Goal: Task Accomplishment & Management: Manage account settings

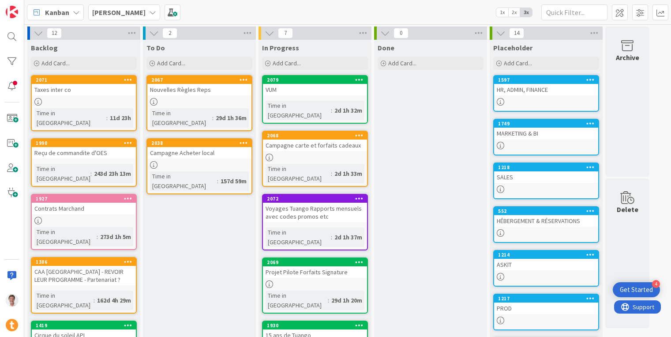
click at [537, 88] on div "HR, ADMIN, FINANCE" at bounding box center [546, 89] width 104 height 11
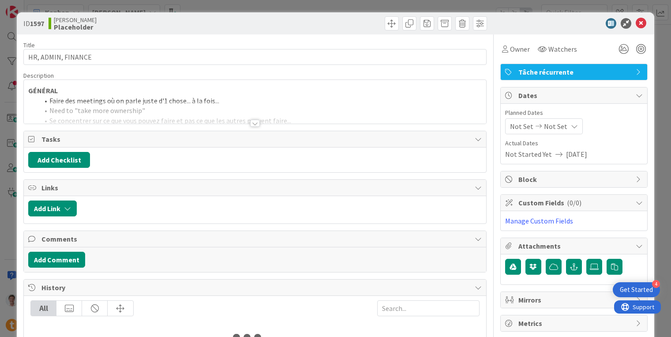
click at [252, 124] on div at bounding box center [255, 123] width 10 height 7
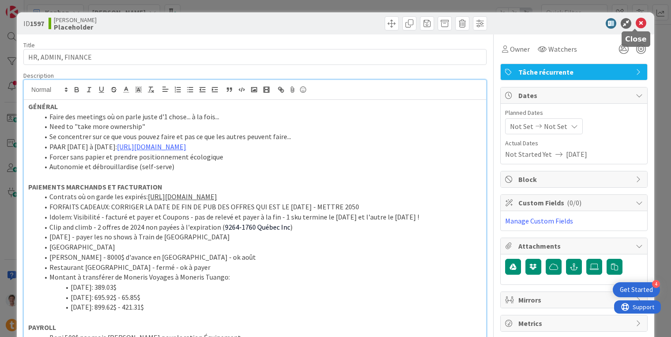
click at [636, 24] on icon at bounding box center [641, 23] width 11 height 11
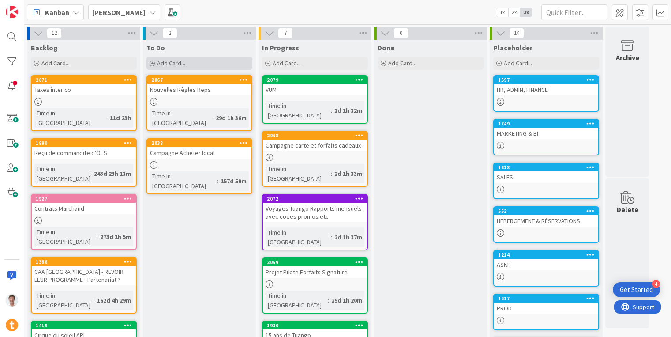
click at [180, 62] on span "Add Card..." at bounding box center [171, 63] width 28 height 8
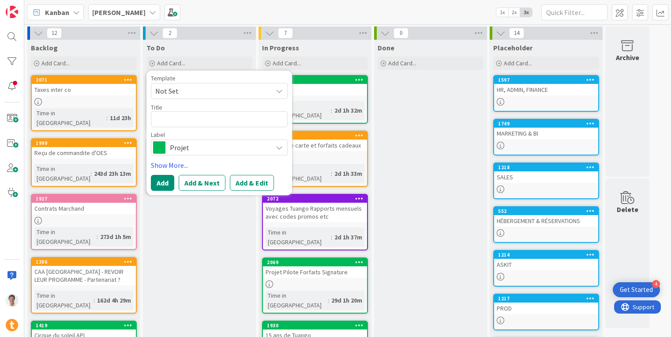
click at [210, 148] on span "Projet" at bounding box center [219, 147] width 98 height 12
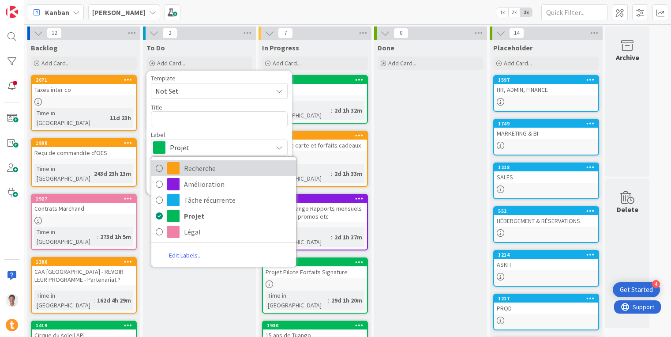
click at [213, 174] on span "Recherche" at bounding box center [238, 167] width 108 height 13
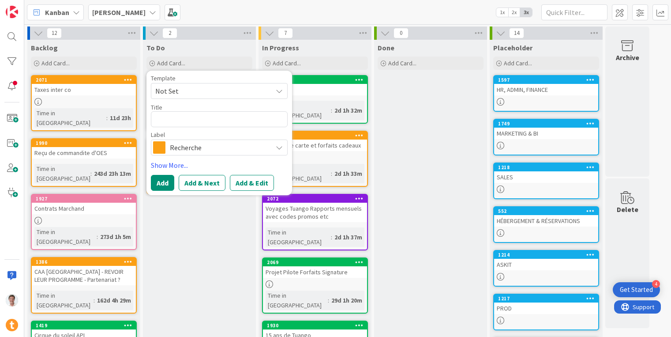
click at [208, 90] on span "Not Set" at bounding box center [210, 90] width 110 height 11
click at [235, 73] on div "Template Not Set Not Set Add Card Templates Title 0 / 128 Label Recherche Reche…" at bounding box center [219, 133] width 146 height 124
click at [196, 121] on textarea at bounding box center [219, 119] width 137 height 16
type textarea "x"
type textarea "C"
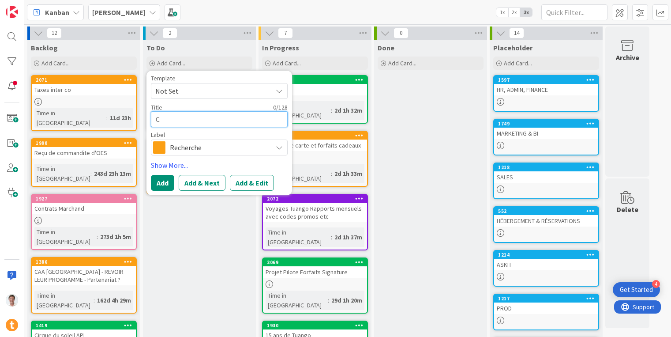
type textarea "x"
type textarea "Cj"
type textarea "x"
type textarea "C"
type textarea "x"
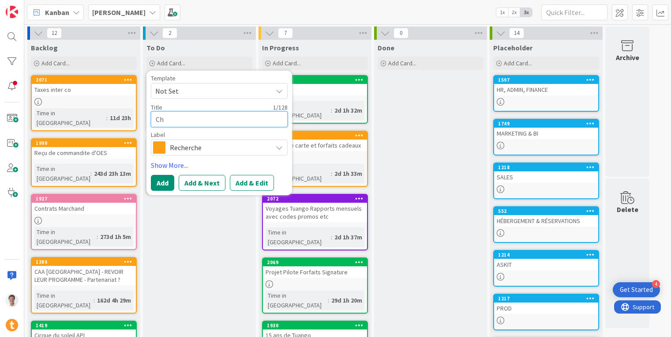
type textarea "Che"
type textarea "x"
type textarea "Chec"
type textarea "x"
type textarea "Check"
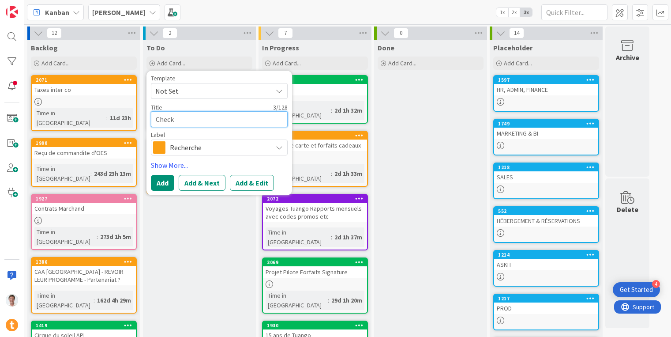
type textarea "x"
type textarea "Checke"
type textarea "x"
type textarea "Checker"
type textarea "x"
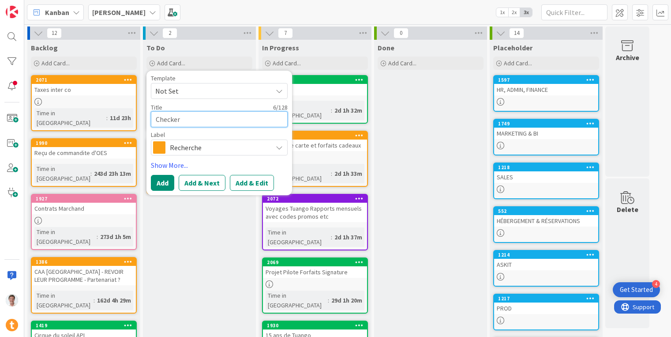
type textarea "Checker"
type textarea "x"
type textarea "Checker O"
type textarea "x"
type textarea "Checker Oa"
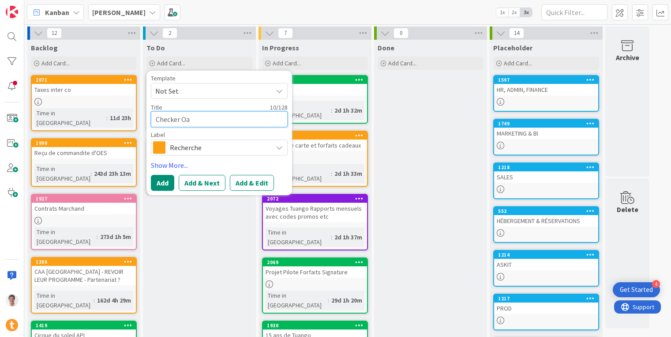
type textarea "x"
type textarea "Checker Oas"
type textarea "x"
type textarea "Checker Oasi"
type textarea "x"
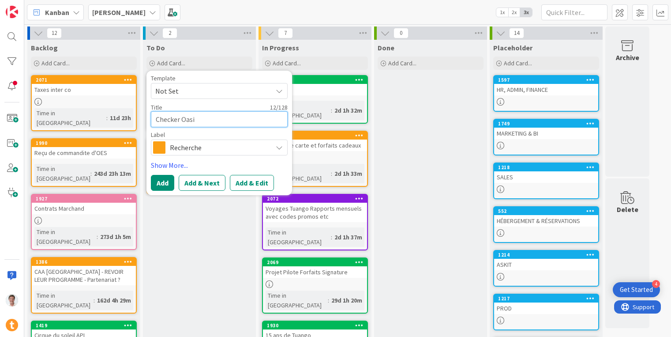
type textarea "Checker Oasis"
type textarea "x"
type textarea "Checker Oasis"
type textarea "x"
type textarea "Checker Oasis C"
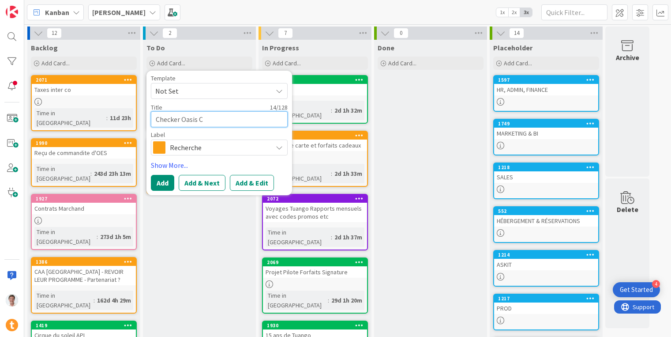
type textarea "x"
type textarea "Checker Oasis Co"
type textarea "x"
type textarea "Checker Oasis Com"
type textarea "x"
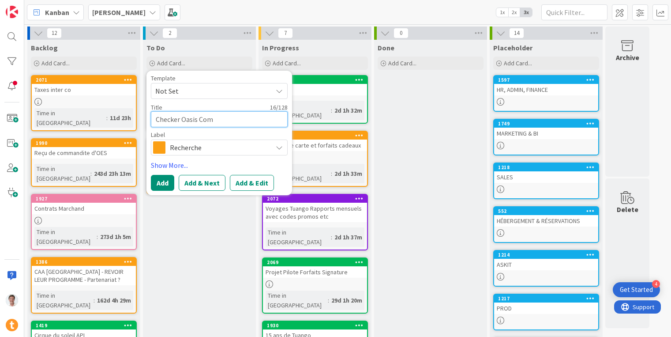
type textarea "Checker Oasis Comm"
type textarea "x"
type textarea "Checker Oasis Commu"
type textarea "x"
type textarea "Checker Oasis Commun"
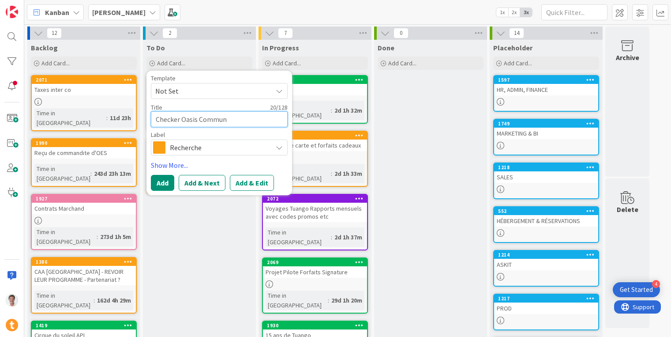
type textarea "x"
type textarea "Checker Oasis Communi"
type textarea "x"
type textarea "Checker Oasis Communic"
type textarea "x"
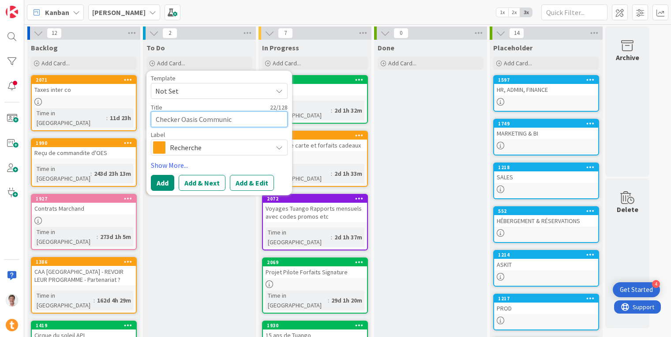
type textarea "Checker Oasis Communica"
type textarea "x"
type textarea "Checker Oasis Communicat"
type textarea "x"
type textarea "Checker Oasis Communicati"
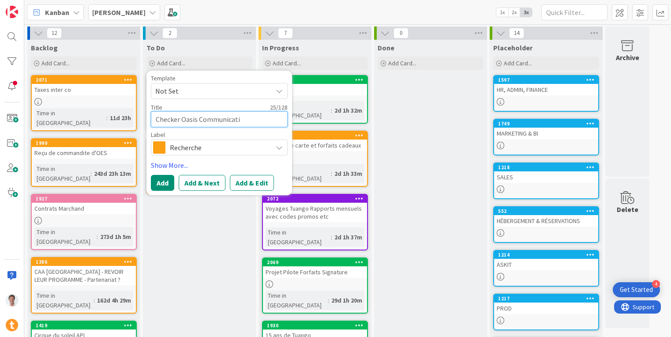
type textarea "x"
type textarea "Checker Oasis Communicatio"
type textarea "x"
type textarea "Checker Oasis Communication"
click at [165, 178] on button "Add" at bounding box center [162, 183] width 23 height 16
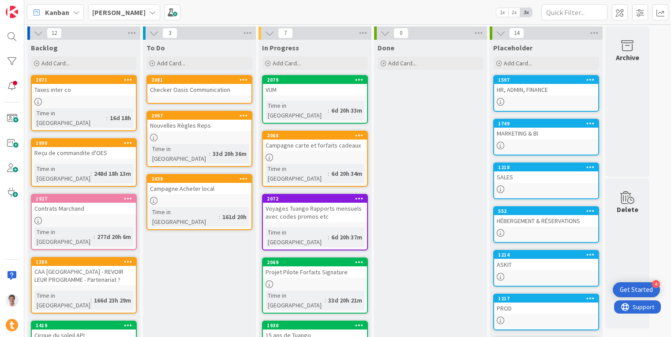
click at [210, 89] on div "Checker Oasis Communication" at bounding box center [199, 89] width 104 height 11
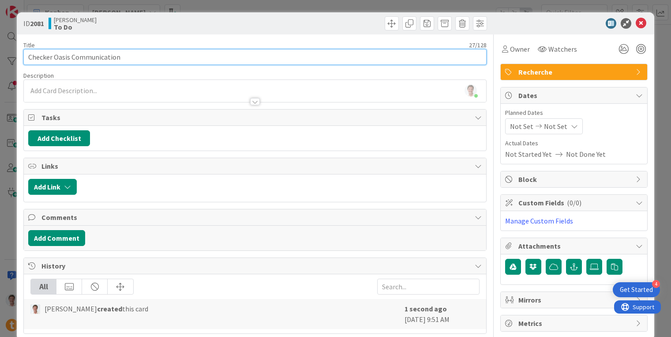
drag, startPoint x: 73, startPoint y: 59, endPoint x: 153, endPoint y: 61, distance: 79.9
click at [153, 61] on input "Checker Oasis Communication" at bounding box center [254, 57] width 463 height 16
type input "Checker Oasis Immersion"
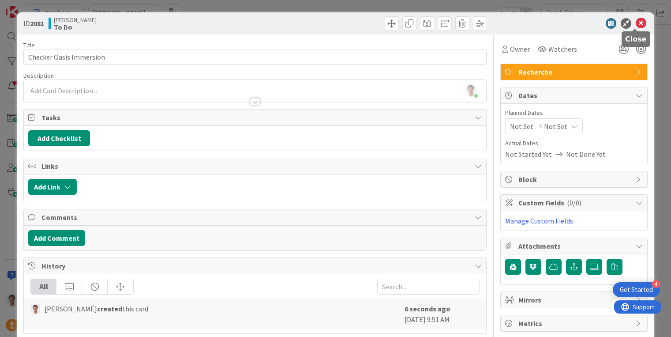
click at [636, 22] on icon at bounding box center [641, 23] width 11 height 11
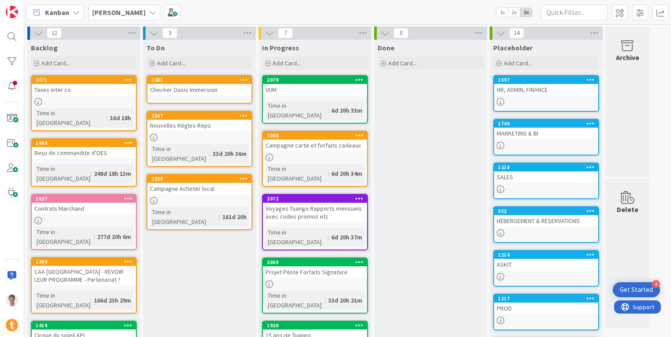
click at [180, 89] on div "Checker Oasis Immersion" at bounding box center [199, 89] width 104 height 11
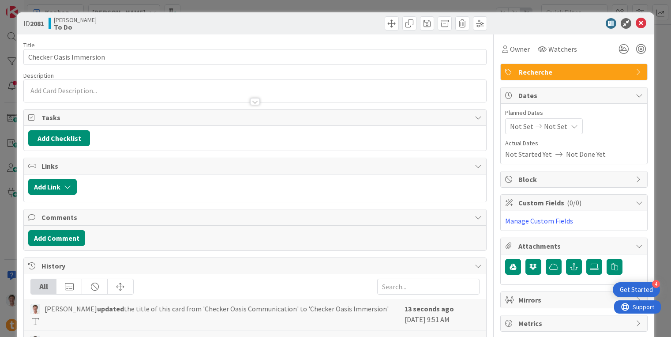
click at [153, 90] on p at bounding box center [255, 91] width 454 height 10
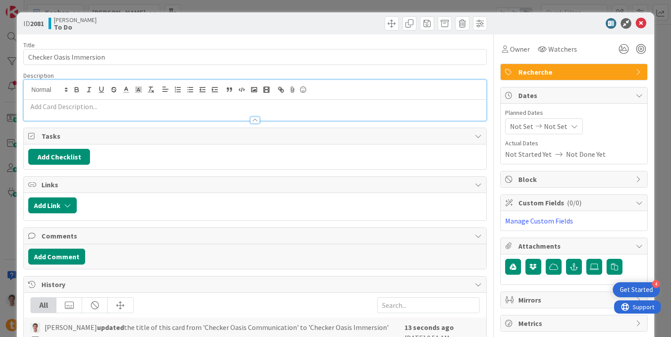
click at [141, 110] on p at bounding box center [255, 106] width 454 height 10
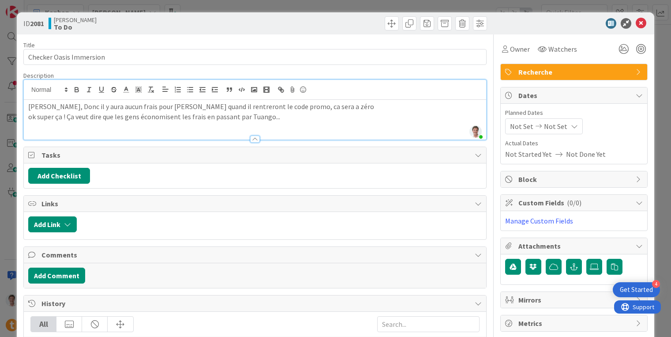
click at [28, 108] on p "Salut Jérome, Donc il y aura aucun frais pour Oasis quand il rentreront le code…" at bounding box center [255, 106] width 454 height 10
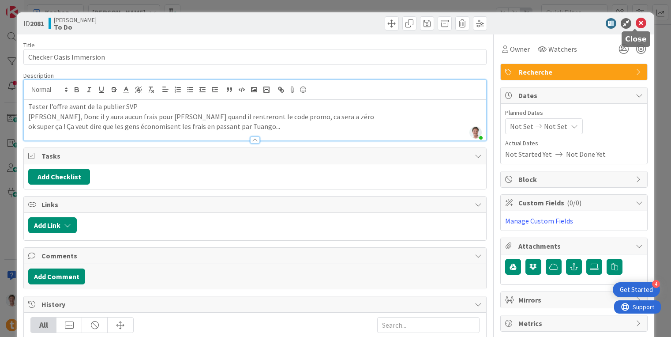
click at [636, 20] on icon at bounding box center [641, 23] width 11 height 11
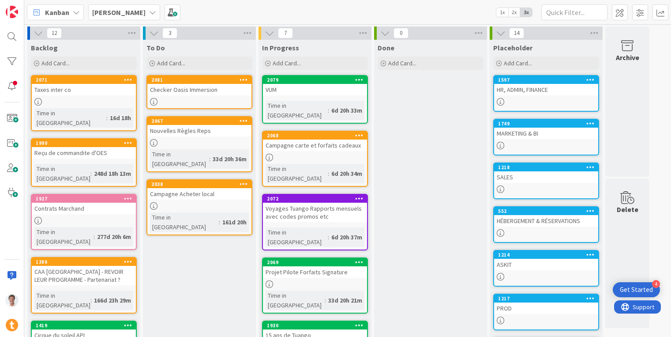
click at [114, 14] on b "Jerome" at bounding box center [118, 12] width 53 height 9
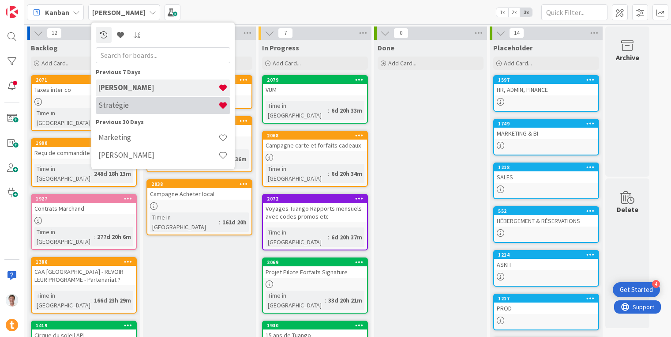
click at [128, 107] on h4 "Stratégie" at bounding box center [158, 105] width 120 height 9
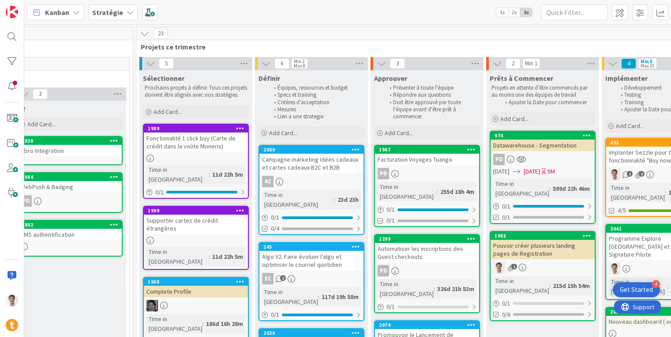
scroll to position [0, 544]
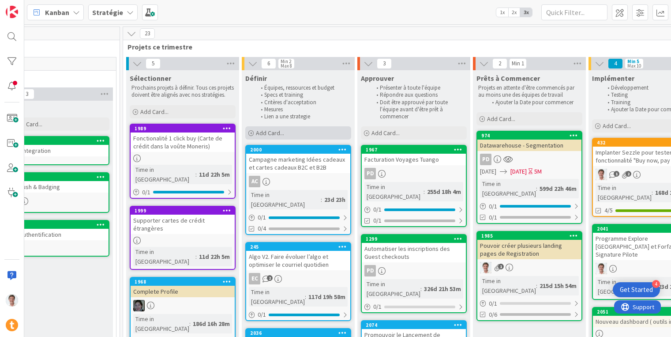
click at [267, 136] on span "Add Card..." at bounding box center [270, 133] width 28 height 8
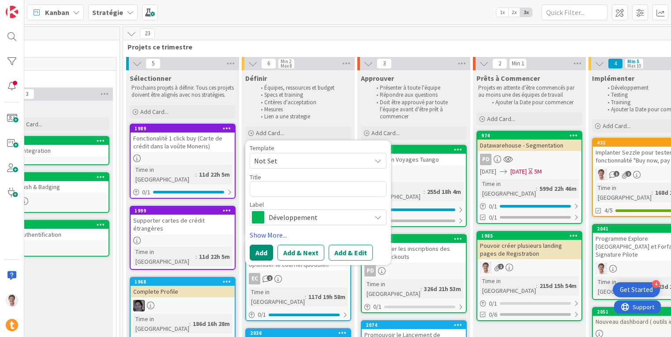
click at [290, 227] on div "Template Not Set Title 0 / 128 Label Développement Show More... Add Add & Next …" at bounding box center [318, 203] width 137 height 116
click at [294, 218] on span "Développement" at bounding box center [318, 217] width 98 height 12
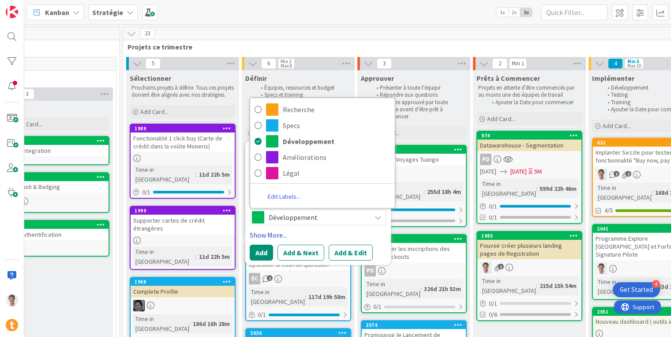
click at [371, 236] on link "Show More..." at bounding box center [318, 234] width 137 height 11
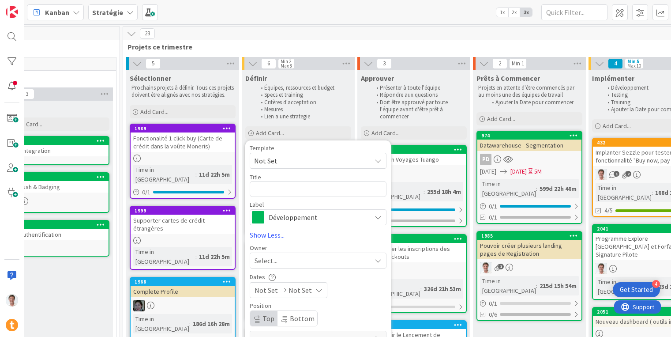
click at [312, 163] on span "Not Set" at bounding box center [309, 160] width 110 height 11
click at [363, 144] on div "Template Not Set Not Set Projet Mauve Edit Card Templates Title 0 / 128 Label D…" at bounding box center [318, 256] width 146 height 232
click at [302, 190] on textarea at bounding box center [318, 189] width 137 height 16
type textarea "x"
type textarea "A"
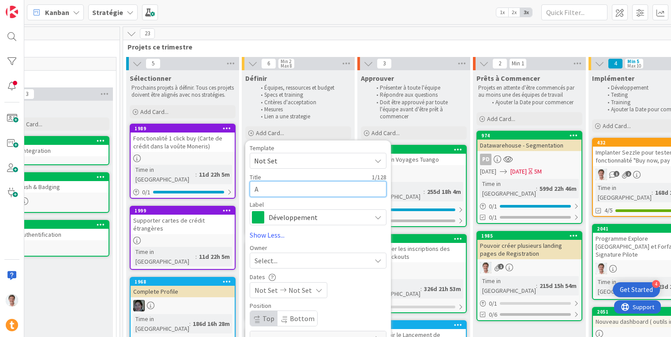
type textarea "x"
type textarea "Aj"
type textarea "x"
type textarea "Ajo"
type textarea "x"
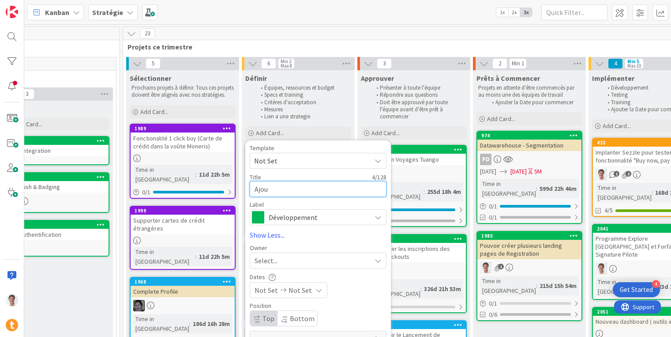
type textarea "Ajout"
type textarea "x"
type textarea "Ajoute"
type textarea "x"
type textarea "Ajouter"
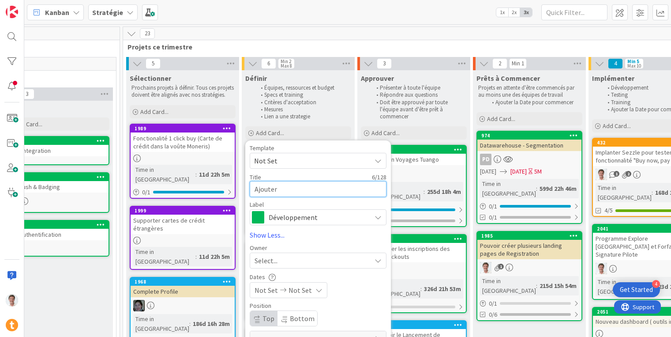
type textarea "x"
type textarea "Ajouter"
type textarea "x"
type textarea "Ajouter u"
type textarea "x"
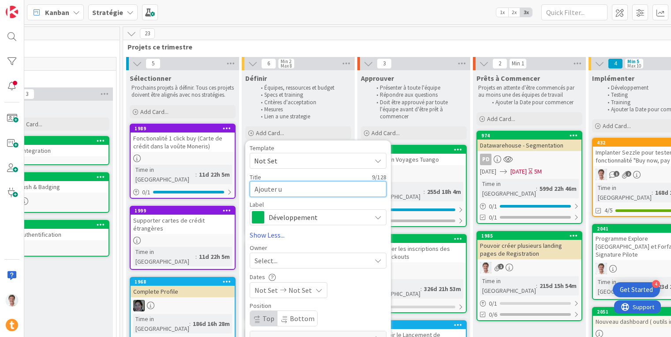
type textarea "Ajouter un"
type textarea "x"
type textarea "Ajouter un"
type textarea "x"
type textarea "Ajouter un do"
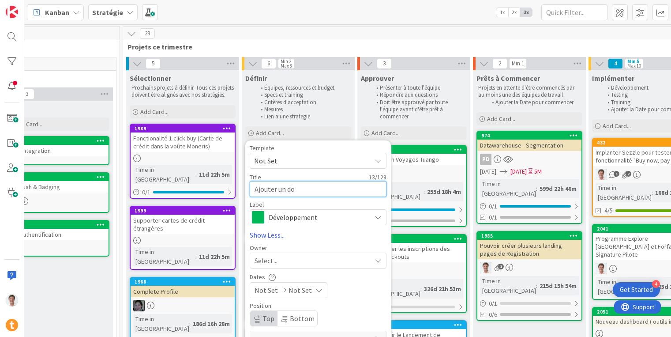
type textarea "x"
type textarea "Ajouter un don"
type textarea "x"
type textarea "Ajouter un don a"
type textarea "x"
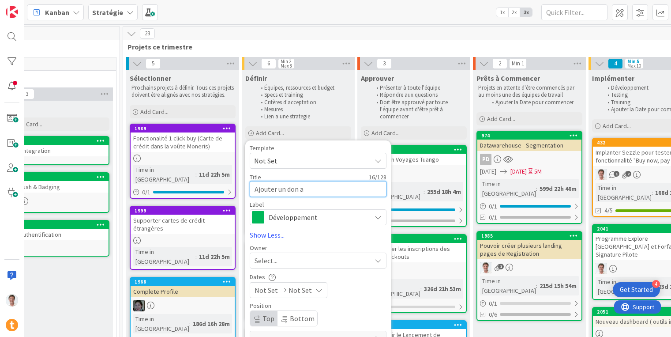
type textarea "Ajouter un don au"
type textarea "x"
type textarea "Ajouter un don au"
type textarea "x"
type textarea "Ajouter un don au c"
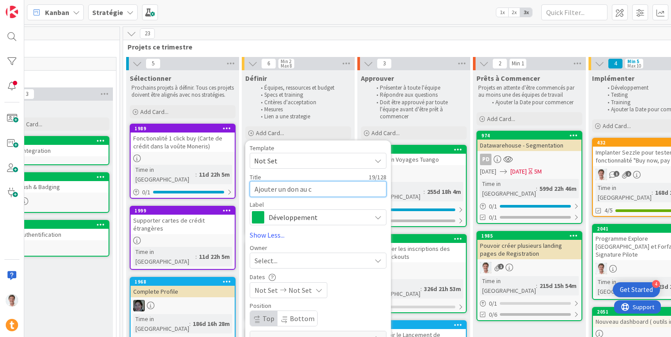
type textarea "x"
type textarea "Ajouter un don au ch"
type textarea "x"
type textarea "Ajouter un don au che"
type textarea "x"
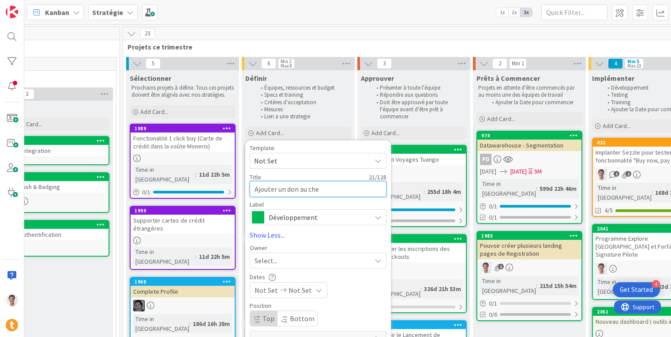
type textarea "Ajouter un don au chec"
type textarea "x"
type textarea "Ajouter un don au check"
type textarea "x"
type textarea "Ajouter un don au checko"
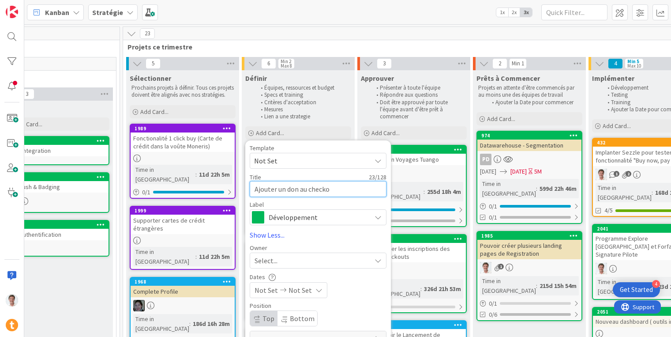
type textarea "x"
type textarea "Ajouter un don au checkou"
type textarea "x"
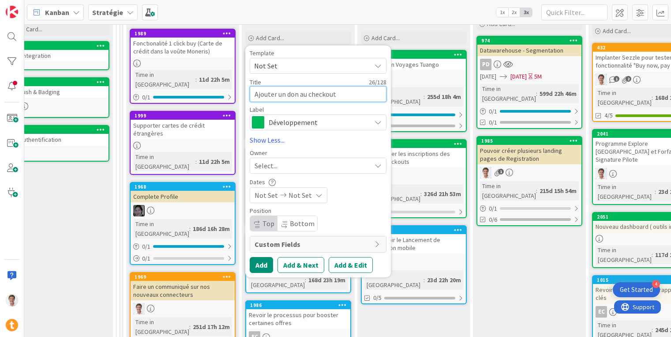
scroll to position [178, 544]
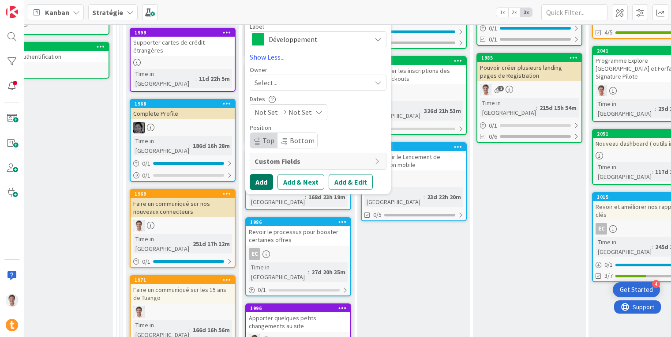
type textarea "Ajouter un don au checkout"
click at [260, 184] on button "Add" at bounding box center [261, 182] width 23 height 16
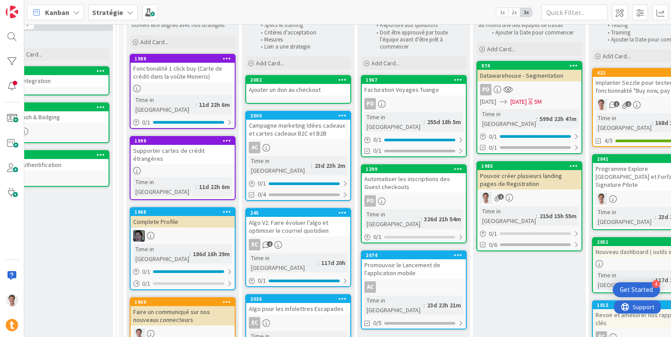
scroll to position [80, 544]
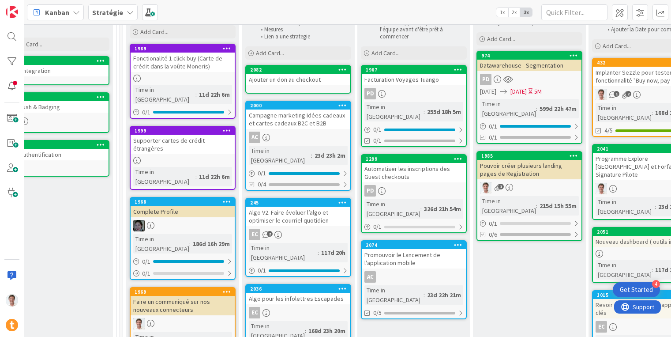
click at [300, 118] on div "Campagne marketing Idées cadeaux et cartes cadeaux B2C et B2B" at bounding box center [298, 118] width 104 height 19
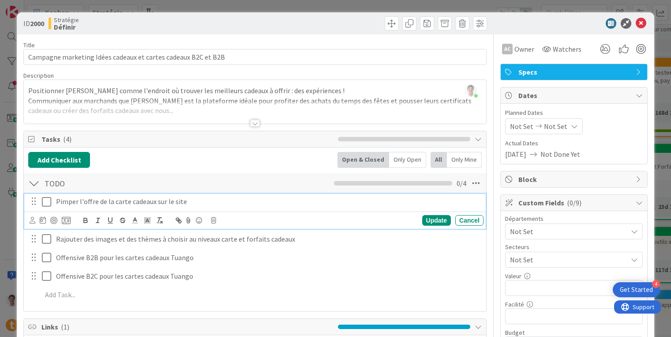
click at [87, 201] on p "Pimper l'offre de la carte cadeaux sur le site" at bounding box center [268, 201] width 424 height 10
click at [636, 26] on icon at bounding box center [641, 23] width 11 height 11
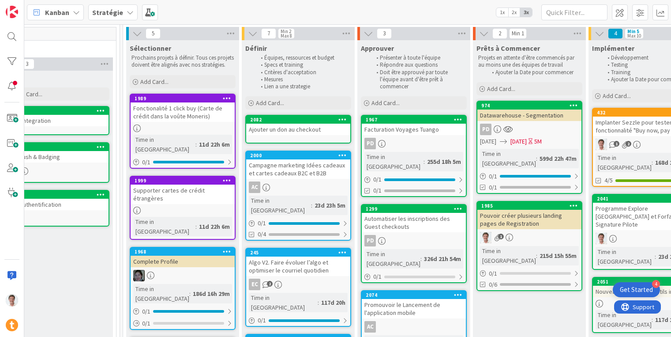
scroll to position [0, 544]
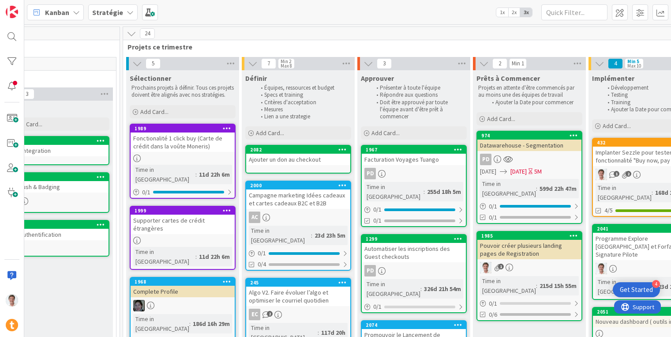
click at [114, 16] on b "Stratégie" at bounding box center [107, 12] width 31 height 9
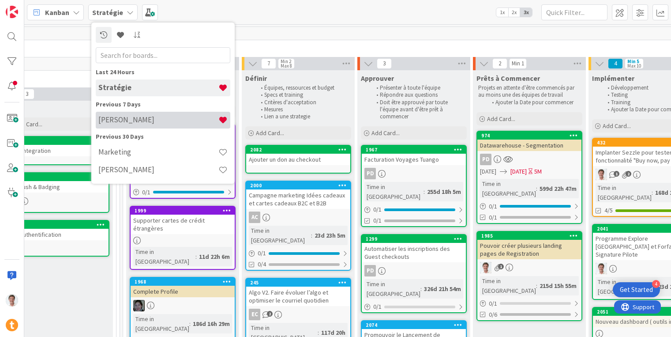
click at [123, 127] on div "Jerome" at bounding box center [163, 120] width 135 height 17
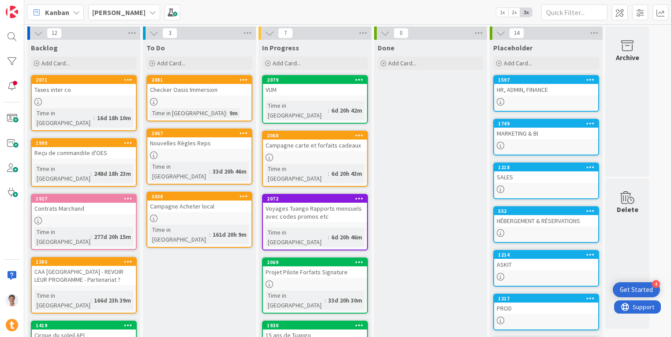
click at [532, 90] on div "HR, ADMIN, FINANCE" at bounding box center [546, 89] width 104 height 11
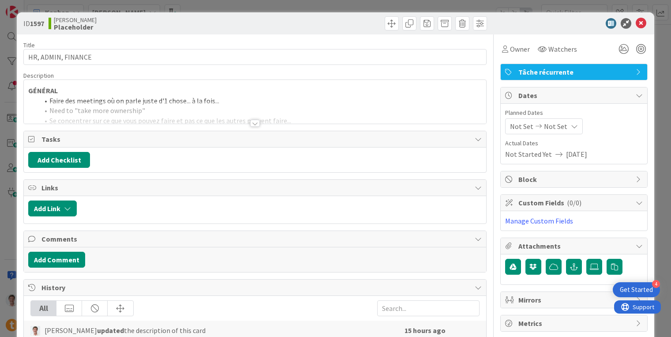
click at [252, 123] on div at bounding box center [255, 123] width 10 height 7
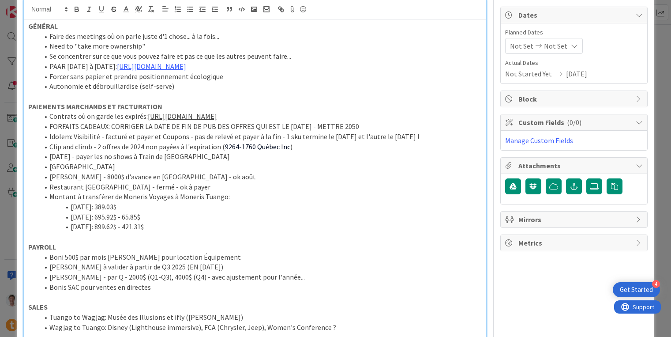
scroll to position [88, 0]
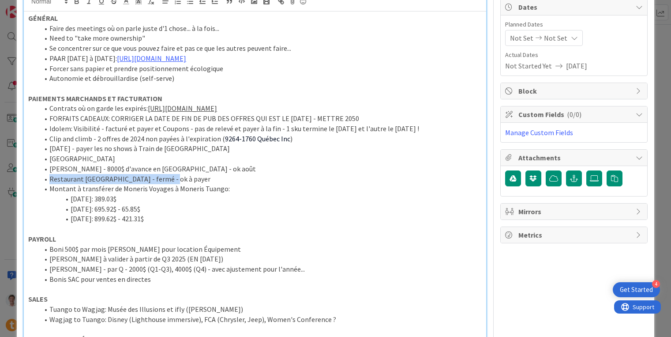
drag, startPoint x: 175, startPoint y: 198, endPoint x: 33, endPoint y: 198, distance: 142.5
click at [33, 198] on ol "Contrats où on garde les expirés: https://docs.google.com/spreadsheets/d/1O6V_M…" at bounding box center [255, 163] width 454 height 120
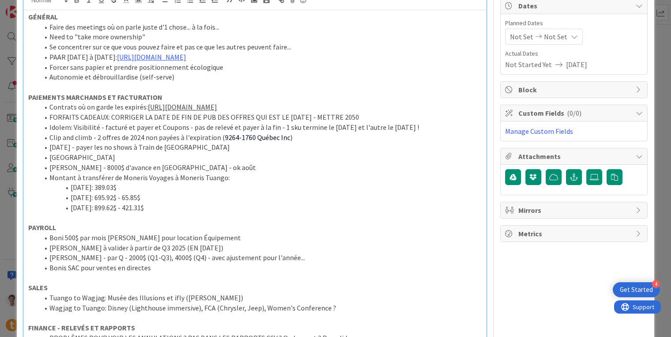
scroll to position [90, 0]
click at [314, 142] on li "Clip and climb - 2 offres de 2024 non payées à l'expiration ( 9264-1760 Québec …" at bounding box center [260, 137] width 443 height 10
click at [373, 142] on li "Clip and climb - 2 offres de 2024 non payées à l'expiration ( 9264-1760 Québec …" at bounding box center [260, 137] width 443 height 10
click at [315, 192] on li "Juin 2025: 389.03$" at bounding box center [260, 187] width 443 height 10
click at [225, 172] on li "Archibald - 8000$ d'avance en Août - ok août" at bounding box center [260, 167] width 443 height 10
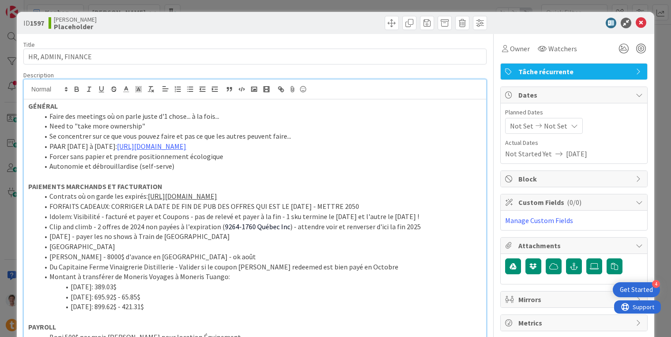
scroll to position [0, 0]
click at [636, 26] on icon at bounding box center [641, 23] width 11 height 11
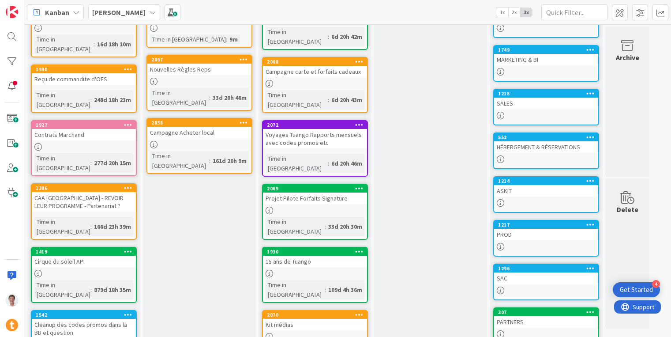
scroll to position [74, 0]
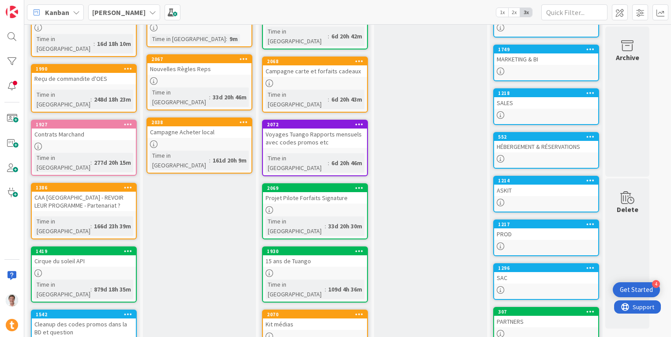
click at [513, 280] on div "SAC" at bounding box center [546, 277] width 104 height 11
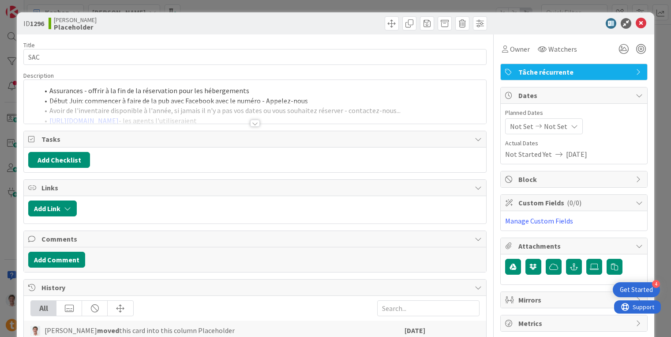
click at [251, 124] on div at bounding box center [255, 123] width 10 height 7
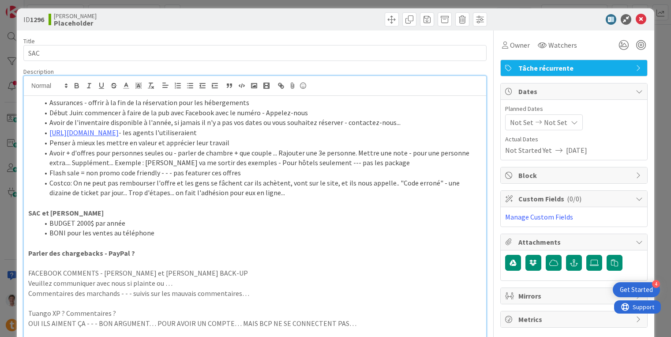
scroll to position [41, 0]
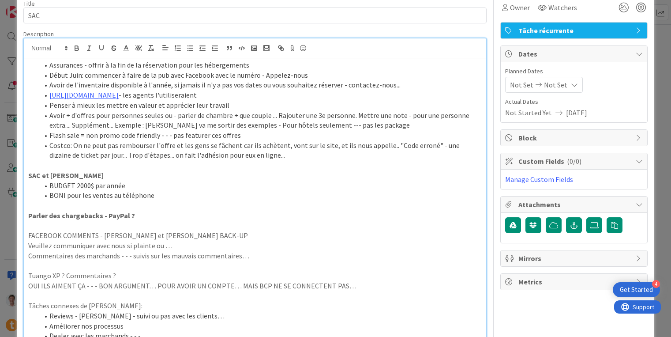
click at [140, 186] on li "BUDGET 2000$ par année" at bounding box center [260, 185] width 443 height 10
click at [176, 197] on li "BONI pour les ventes au téléphone" at bounding box center [260, 195] width 443 height 10
click at [149, 181] on li "BUDGET 2000$ par année" at bounding box center [260, 185] width 443 height 10
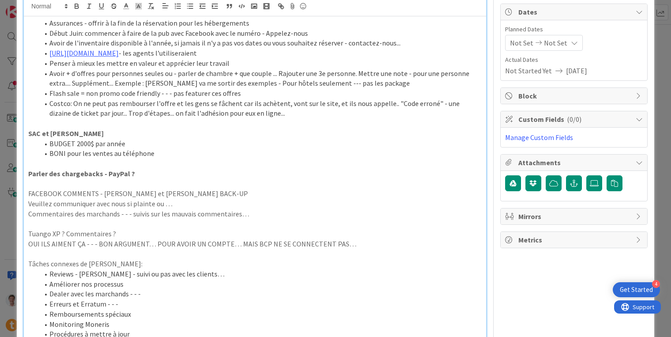
scroll to position [91, 0]
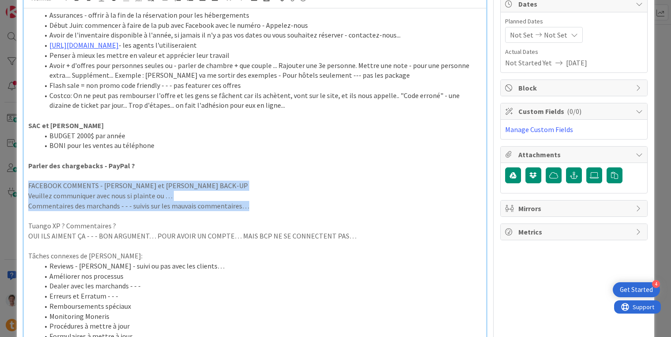
drag, startPoint x: 252, startPoint y: 208, endPoint x: 13, endPoint y: 182, distance: 240.9
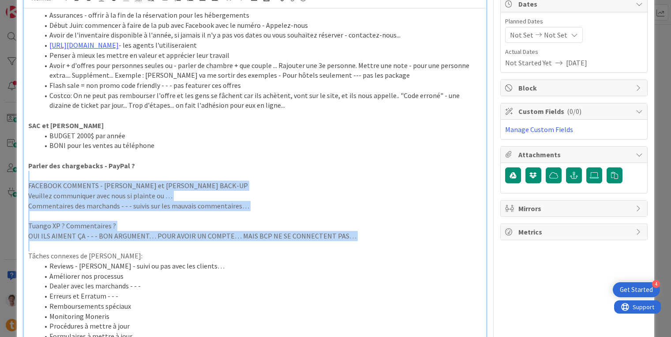
drag, startPoint x: 348, startPoint y: 241, endPoint x: 9, endPoint y: 172, distance: 345.9
click at [9, 172] on div "ID 1296 Jerome Placeholder Title 3 / 128 SAC Description Jerome Guidollet just …" at bounding box center [335, 168] width 671 height 337
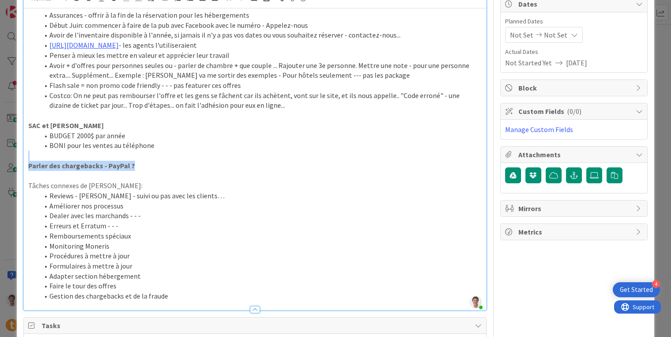
drag, startPoint x: 143, startPoint y: 165, endPoint x: 19, endPoint y: 156, distance: 124.3
click at [19, 156] on div "ID 1296 Jerome Placeholder Title 3 / 128 SAC Description Jerome Guidollet just …" at bounding box center [336, 309] width 638 height 776
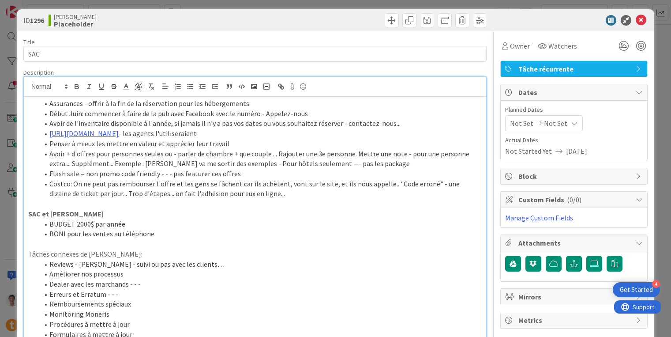
scroll to position [0, 0]
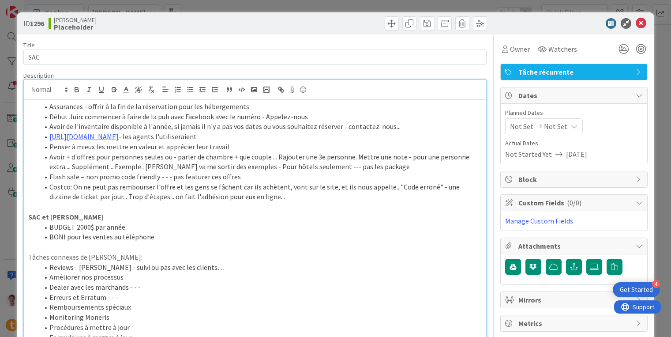
click at [51, 106] on li "Assurances - offrir à la fin de la réservation pour les hébergements" at bounding box center [260, 106] width 443 height 10
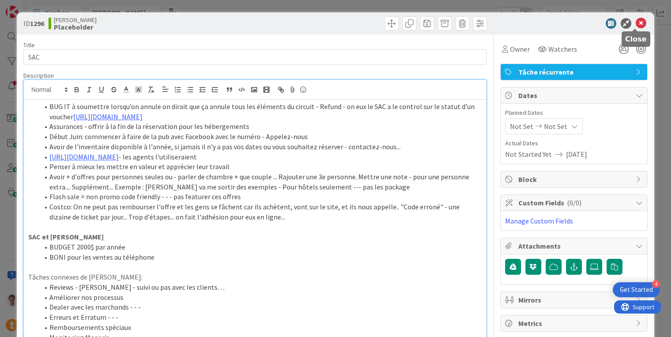
click at [637, 23] on icon at bounding box center [641, 23] width 11 height 11
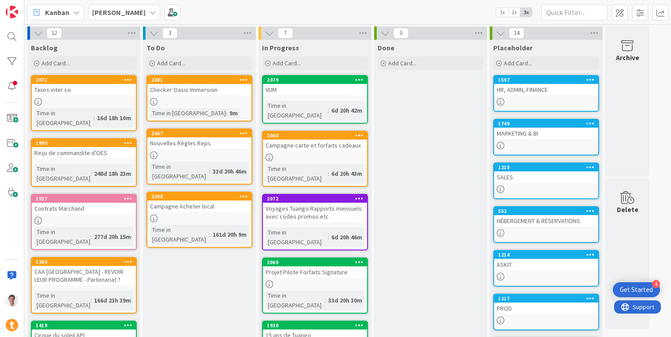
click at [113, 11] on b "Jerome" at bounding box center [118, 12] width 53 height 9
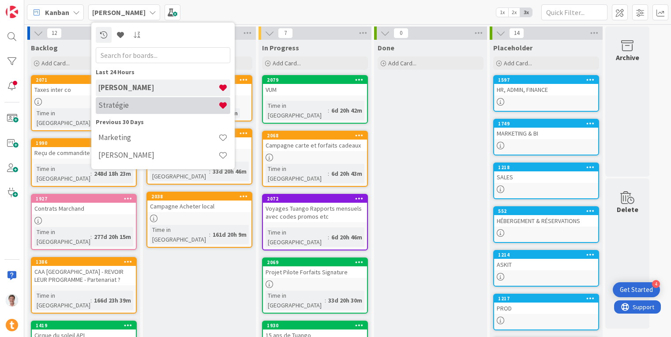
click at [133, 99] on div "Stratégie" at bounding box center [163, 105] width 135 height 17
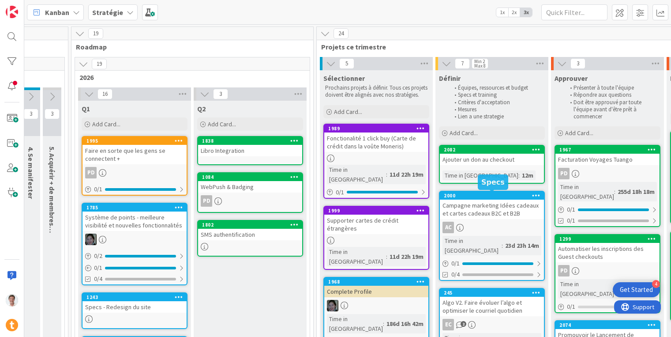
scroll to position [0, 353]
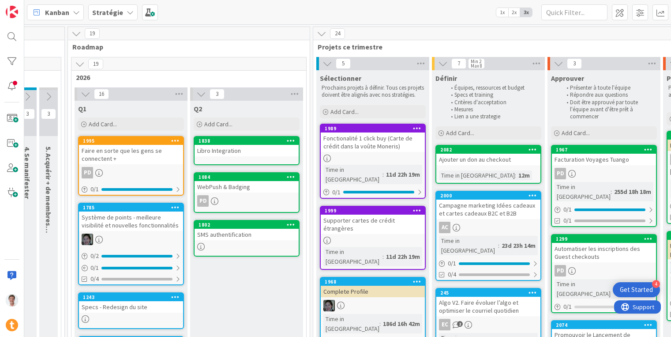
click at [480, 157] on div "Ajouter un don au checkout" at bounding box center [488, 159] width 104 height 11
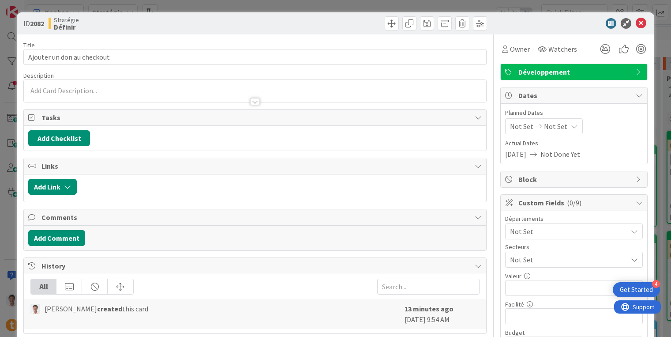
click at [154, 96] on div at bounding box center [255, 97] width 462 height 9
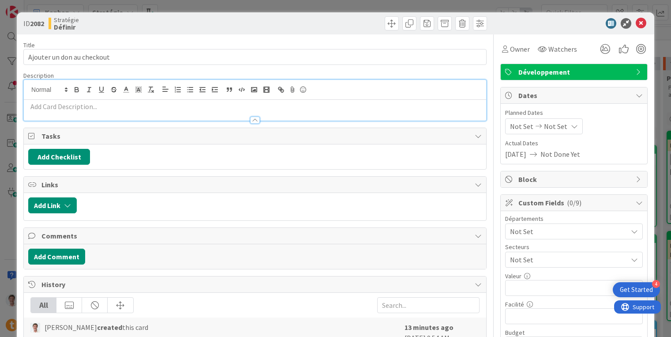
click at [114, 104] on p at bounding box center [255, 106] width 454 height 10
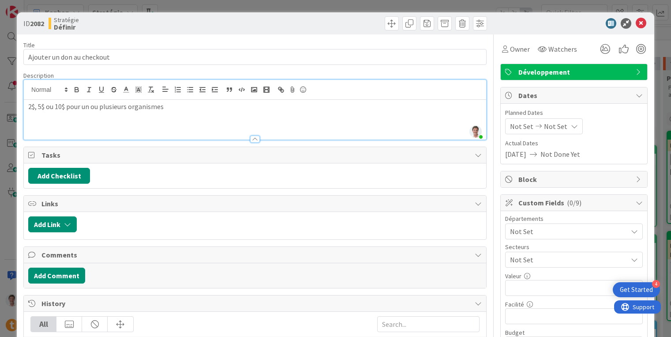
drag, startPoint x: 68, startPoint y: 109, endPoint x: 166, endPoint y: 105, distance: 98.0
click at [166, 105] on p "2$, 5$ ou 10$ pour un ou plusieurs organismes" at bounding box center [255, 106] width 454 height 10
click at [636, 21] on icon at bounding box center [641, 23] width 11 height 11
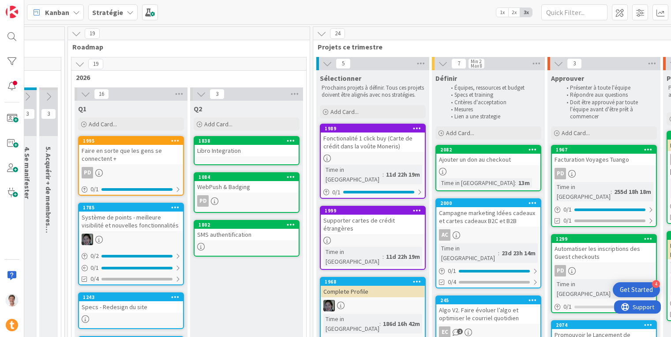
click at [468, 161] on div "Ajouter un don au checkout" at bounding box center [488, 159] width 104 height 11
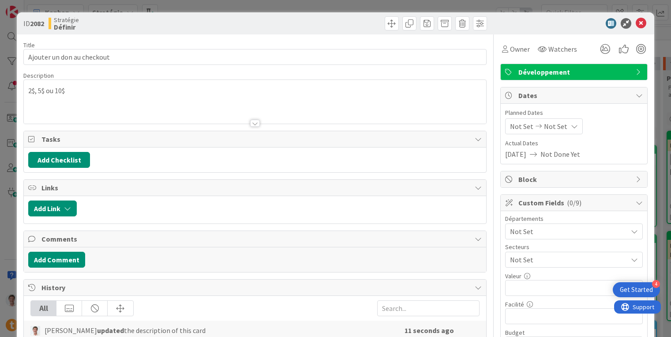
click at [125, 93] on p "2$, 5$ ou 10$" at bounding box center [255, 91] width 454 height 10
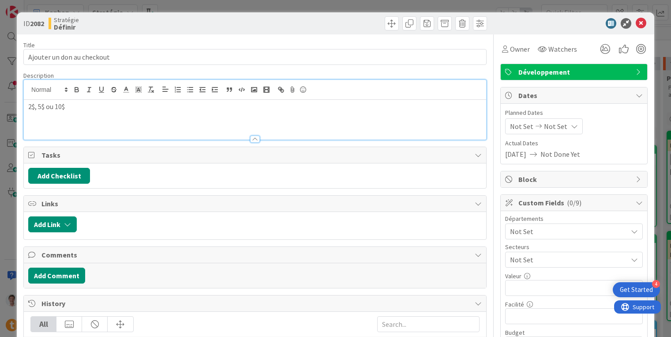
click at [104, 110] on p "2$, 5$ ou 10$" at bounding box center [255, 106] width 454 height 10
click at [165, 121] on div "2$, 5$ ou 10$ Institut de Cardiologie de Montréal" at bounding box center [255, 120] width 462 height 40
click at [259, 117] on li "Offrir un ou plusieurs choix ? Institut de Cardiologie de Montréal" at bounding box center [260, 117] width 443 height 10
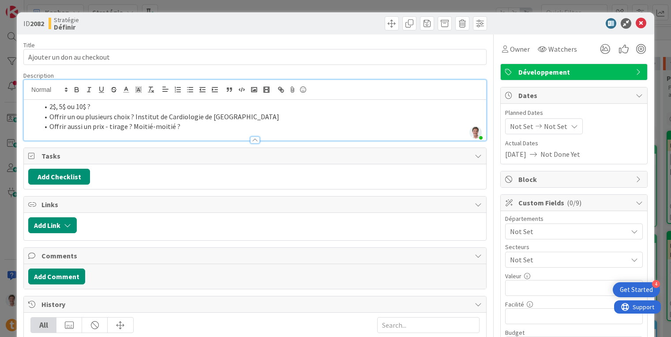
click at [49, 128] on li "Offrir aussi un prix - tirage ? Moitié-moitié ?" at bounding box center [260, 126] width 443 height 10
click at [50, 108] on li "2$, 5$ ou 10$ ?" at bounding box center [260, 106] width 443 height 10
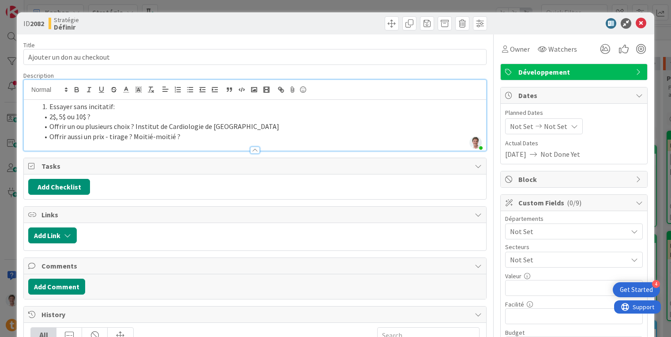
click at [250, 124] on li "Offrir un ou plusieurs choix ? Institut de Cardiologie de Montréal" at bounding box center [260, 126] width 443 height 10
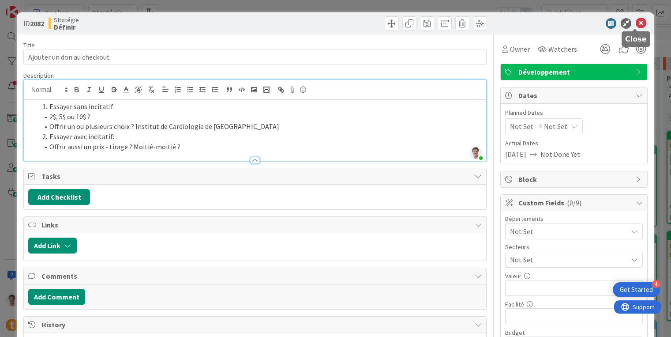
click at [636, 25] on icon at bounding box center [641, 23] width 11 height 11
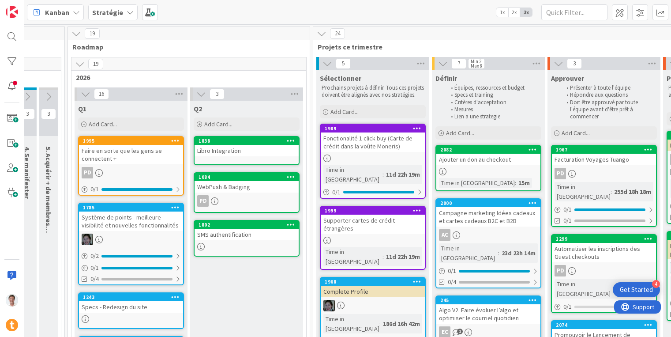
click at [122, 11] on div "Stratégie" at bounding box center [112, 12] width 49 height 16
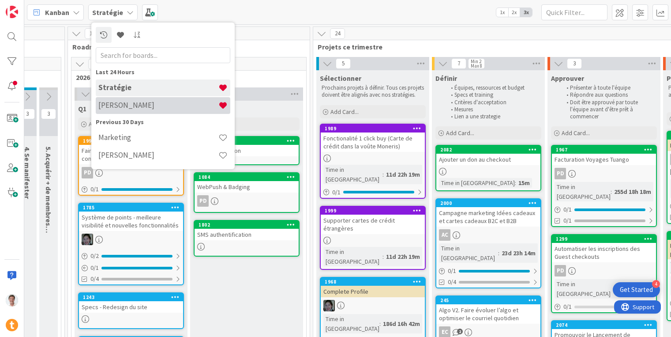
click at [118, 103] on h4 "Jerome" at bounding box center [158, 105] width 120 height 9
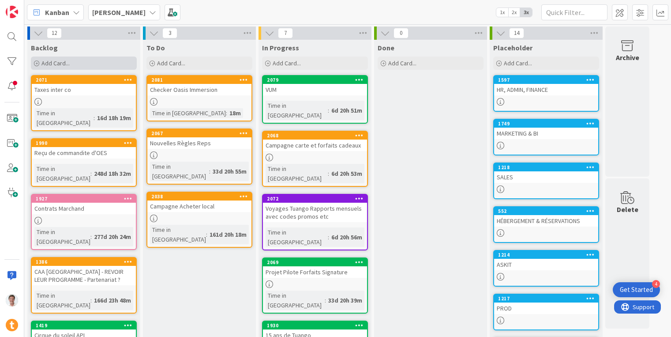
click at [103, 65] on div "Add Card..." at bounding box center [84, 62] width 106 height 13
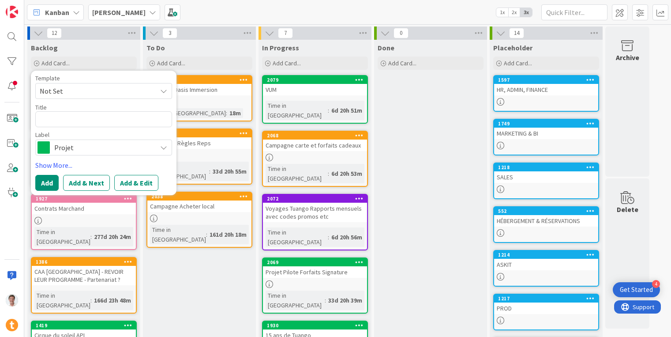
click at [83, 146] on span "Projet" at bounding box center [103, 147] width 98 height 12
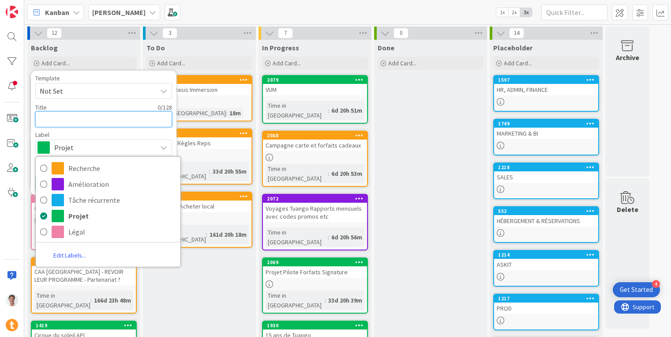
click at [74, 117] on textarea at bounding box center [103, 119] width 137 height 16
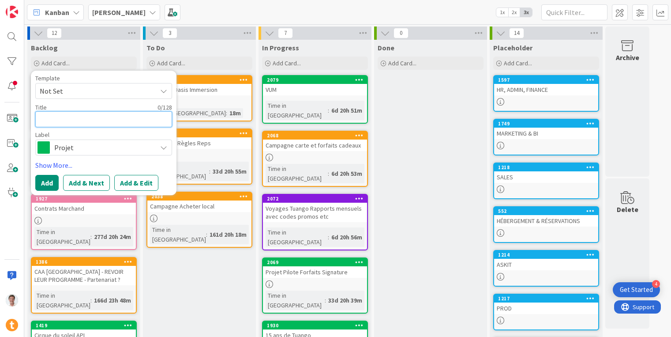
type textarea "x"
type textarea "P"
type textarea "x"
type textarea "Po"
type textarea "x"
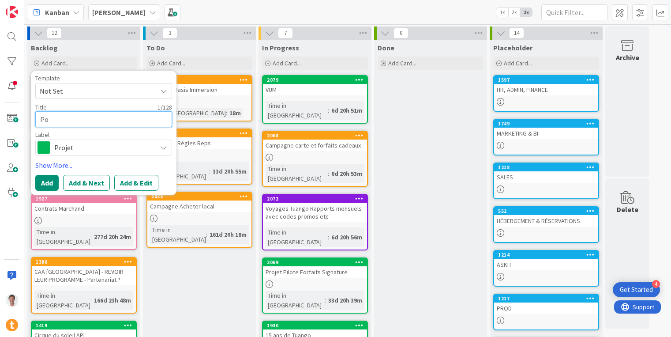
type textarea "Pou"
type textarea "x"
type textarea "Pouv"
type textarea "x"
type textarea "Pouvo"
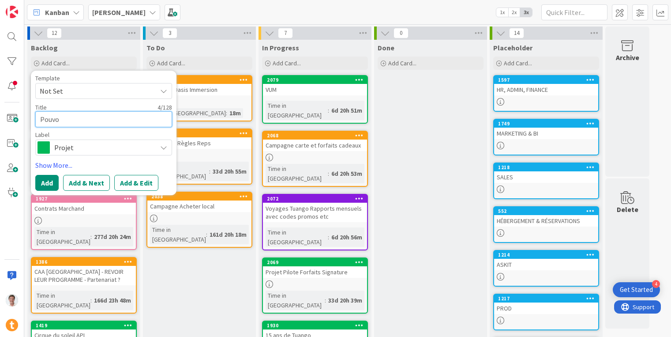
type textarea "x"
type textarea "Pouvoi"
type textarea "x"
type textarea "Pouvoir"
type textarea "x"
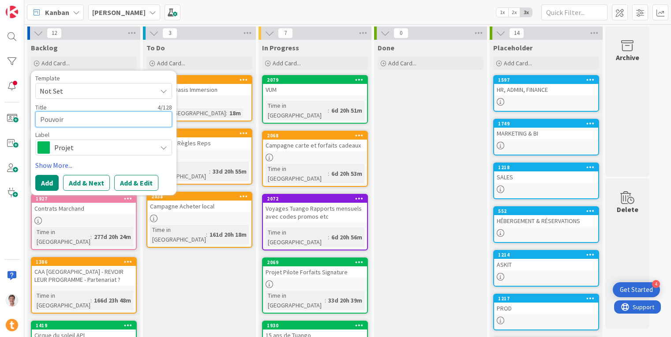
type textarea "Pouvoir"
type textarea "x"
type textarea "Pouvoir a"
type textarea "x"
type textarea "Pouvoir aj"
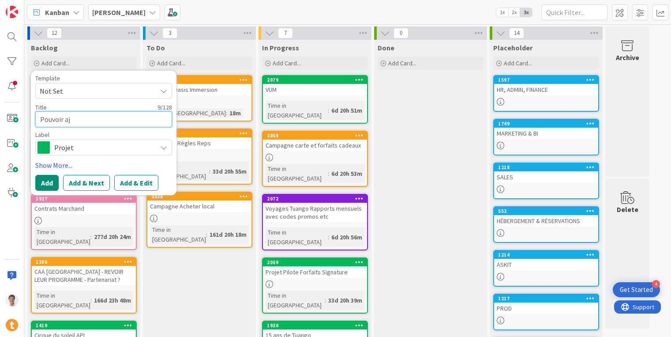
type textarea "x"
type textarea "Pouvoir ajo"
type textarea "x"
type textarea "Pouvoir ajou"
type textarea "x"
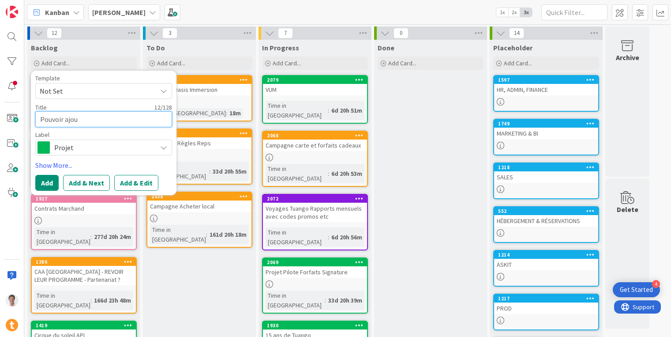
type textarea "Pouvoir ajout"
type textarea "x"
type textarea "Pouvoir ajoute"
type textarea "x"
type textarea "Pouvoir ajouter"
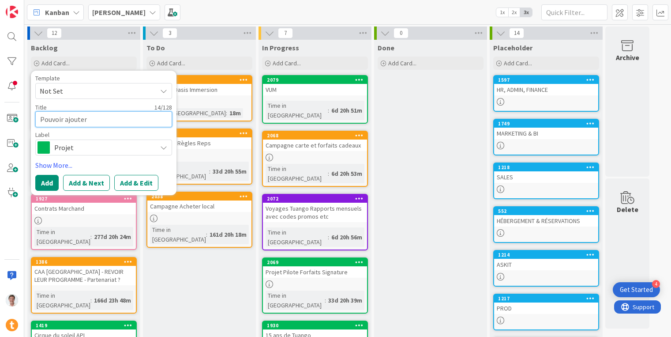
type textarea "x"
type textarea "Pouvoir ajouter"
type textarea "x"
type textarea "Pouvoir ajouter u"
type textarea "x"
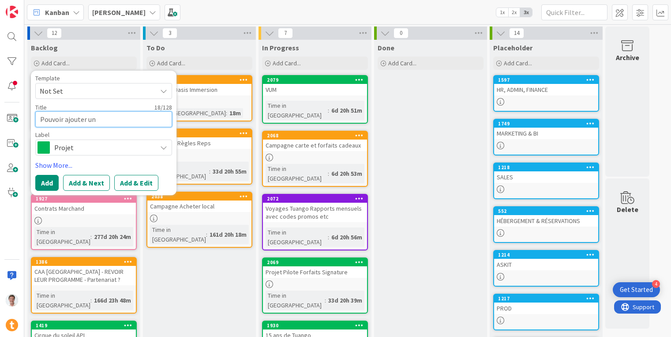
type textarea "Pouvoir ajouter une"
type textarea "x"
type textarea "Pouvoir ajouter une"
type textarea "x"
type textarea "Pouvoir ajouter une of"
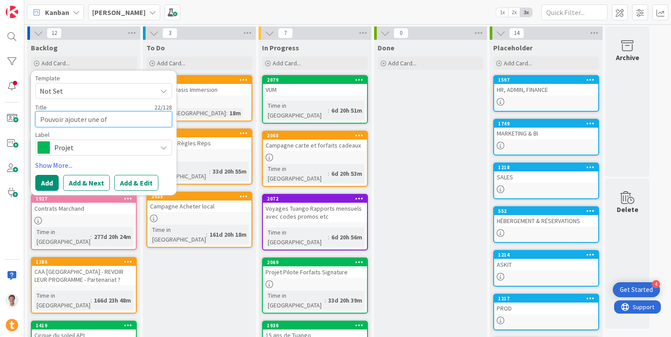
type textarea "x"
type textarea "Pouvoir ajouter une off"
type textarea "x"
type textarea "Pouvoir ajouter une offr"
type textarea "x"
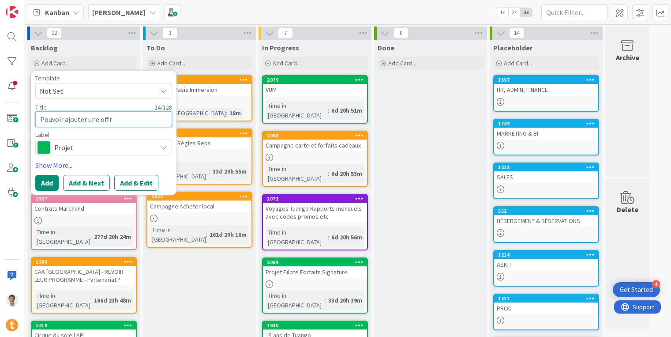
type textarea "Pouvoir ajouter une offre"
type textarea "x"
type textarea "Pouvoir ajouter une offre"
type textarea "x"
type textarea "Pouvoir ajouter une offre a"
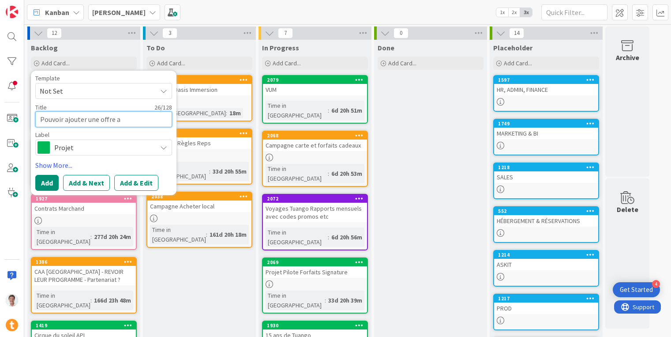
type textarea "x"
type textarea "Pouvoir ajouter une offre au"
type textarea "x"
type textarea "Pouvoir ajouter une offre au"
type textarea "x"
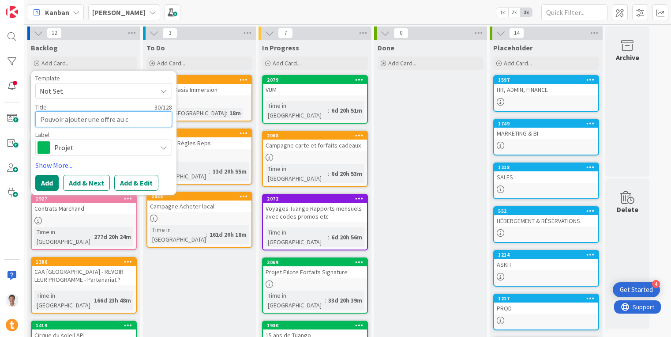
type textarea "Pouvoir ajouter une offre au ch"
type textarea "x"
type textarea "Pouvoir ajouter une offre au che"
type textarea "x"
type textarea "Pouvoir ajouter une offre au check"
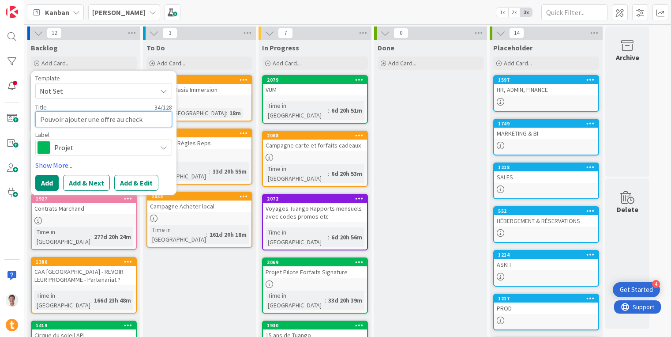
type textarea "x"
type textarea "Pouvoir ajouter une offre au checko"
type textarea "x"
type textarea "Pouvoir ajouter une offre au checkou"
type textarea "x"
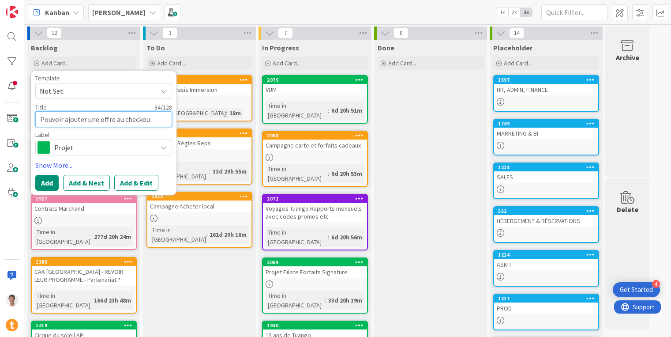
type textarea "Pouvoir ajouter une offre au checkout"
click at [115, 118] on textarea "Pouvoir ajouter une offre au checkout" at bounding box center [103, 119] width 137 height 16
type textarea "x"
type textarea "Pouvoir ajouter une offreau checkout"
type textarea "x"
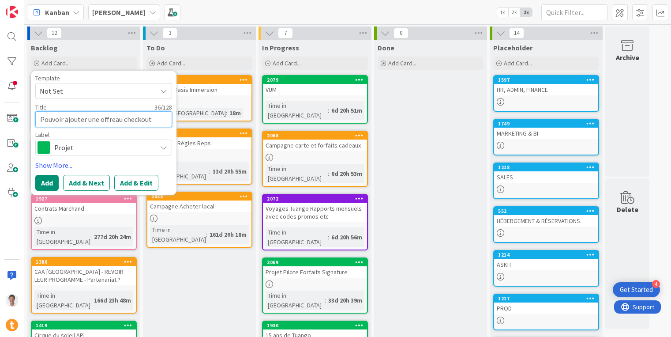
type textarea "Pouvoir ajouter une offre1au checkout"
type textarea "x"
type textarea "Pouvoir ajouter une offre1 au checkout"
type textarea "x"
type textarea "Pouvoir ajouter une offre1 cau checkout"
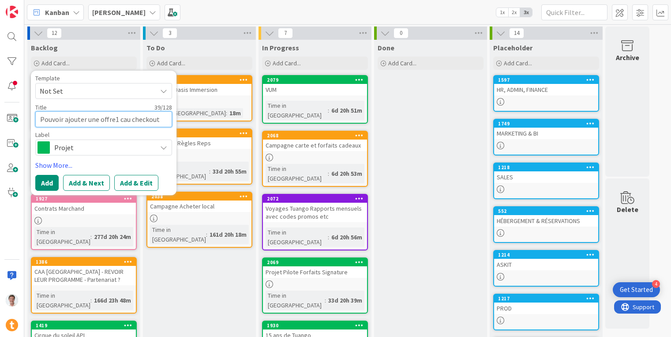
type textarea "x"
type textarea "Pouvoir ajouter une offre1 clau checkout"
type textarea "x"
type textarea "Pouvoir ajouter une offre1 cliau checkout"
type textarea "x"
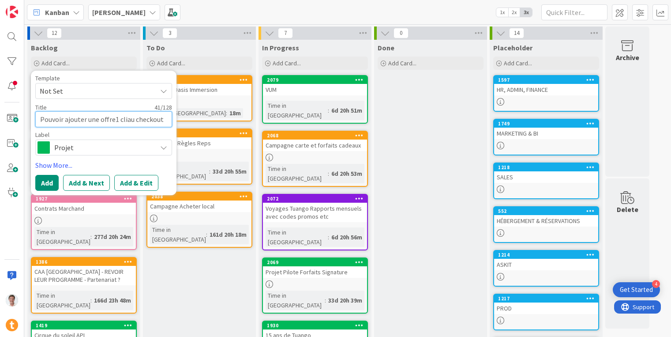
type textarea "Pouvoir ajouter une offre1 clicau checkout"
type textarea "x"
type textarea "Pouvoir ajouter une offre1 clickau checkout"
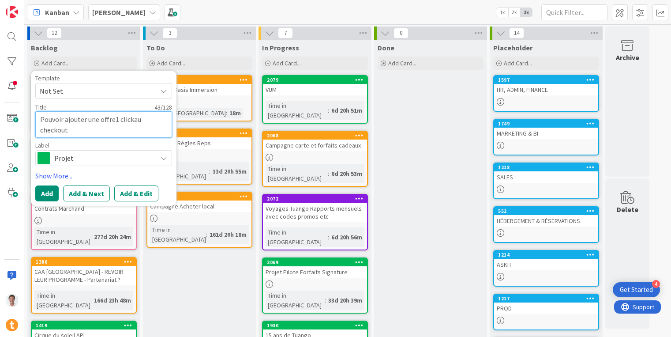
type textarea "x"
type textarea "Pouvoir ajouter une offre1 click au checkout"
click at [106, 129] on textarea "Pouvoir ajouter une offre1 click au checkout" at bounding box center [103, 124] width 137 height 26
type textarea "x"
type textarea "Pouvoir ajouter une offre1 click au checkout."
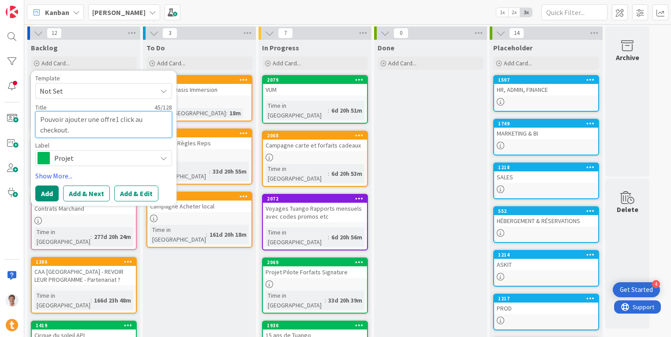
type textarea "x"
type textarea "Pouvoir ajouter une offre1 click au checkout.."
type textarea "x"
type textarea "Pouvoir ajouter une offre1 click au checkout..."
click at [50, 195] on button "Add" at bounding box center [46, 193] width 23 height 16
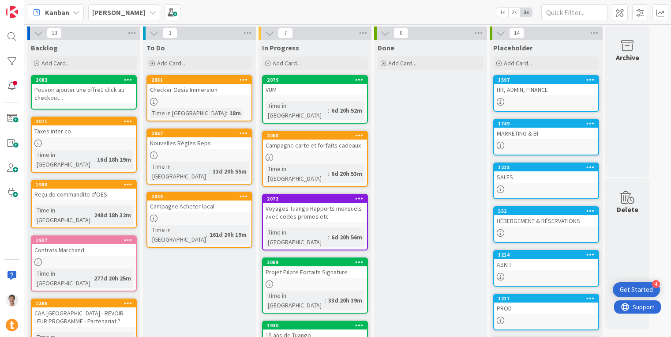
click at [118, 89] on div "Pouvoir ajouter une offre1 click au checkout..." at bounding box center [84, 93] width 104 height 19
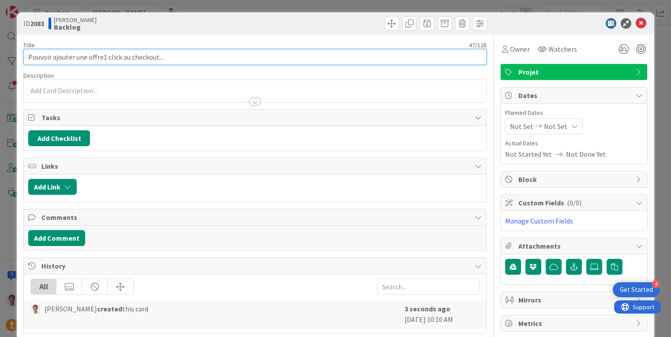
click at [101, 57] on input "Pouvoir ajouter une offre1 click au checkout..." at bounding box center [254, 57] width 463 height 16
type input "Pouvoir ajouter une offre avec 1 click au checkout..."
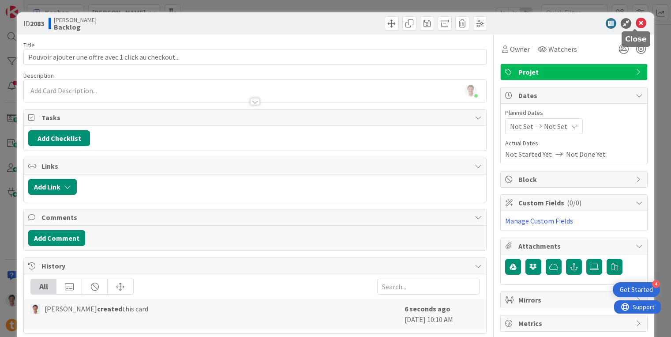
click at [639, 22] on icon at bounding box center [641, 23] width 11 height 11
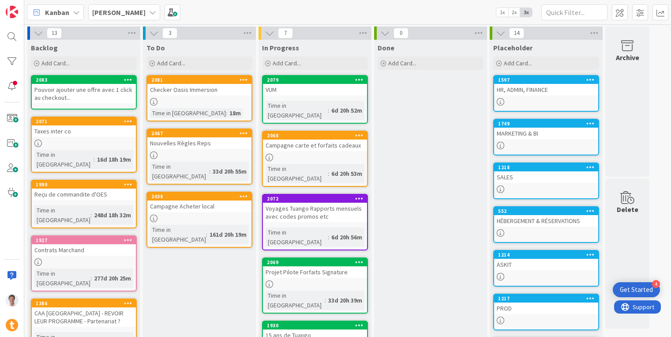
click at [507, 134] on div "MARKETING & BI" at bounding box center [546, 133] width 104 height 11
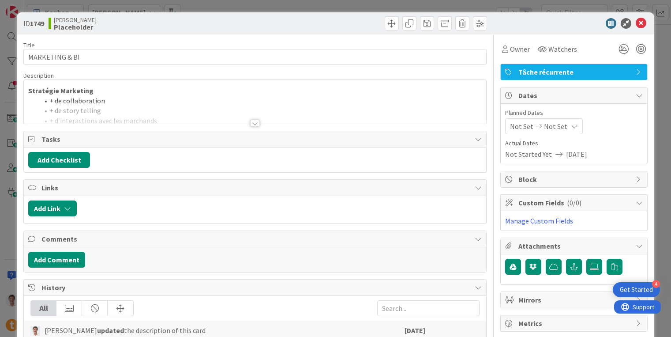
click at [127, 113] on div at bounding box center [255, 112] width 462 height 23
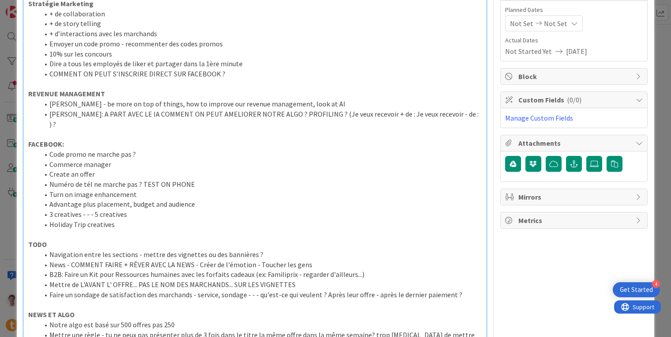
scroll to position [137, 0]
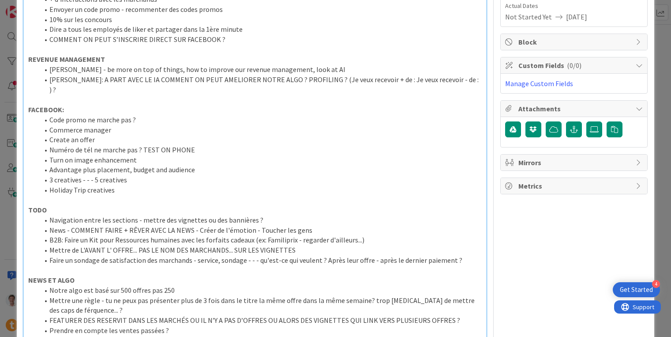
click at [52, 215] on li "Navigation entre les sections - mettre des vignettes ou des bannières ?" at bounding box center [260, 220] width 443 height 10
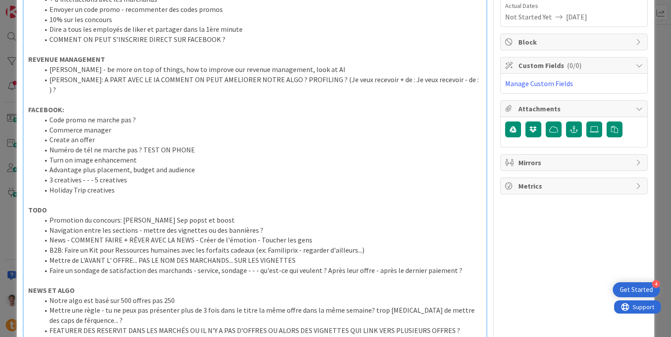
scroll to position [0, 0]
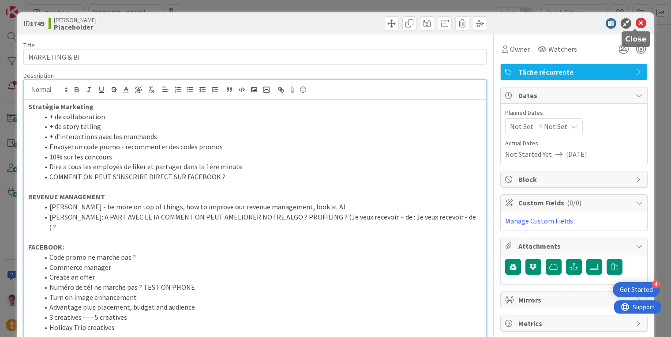
click at [637, 23] on icon at bounding box center [641, 23] width 11 height 11
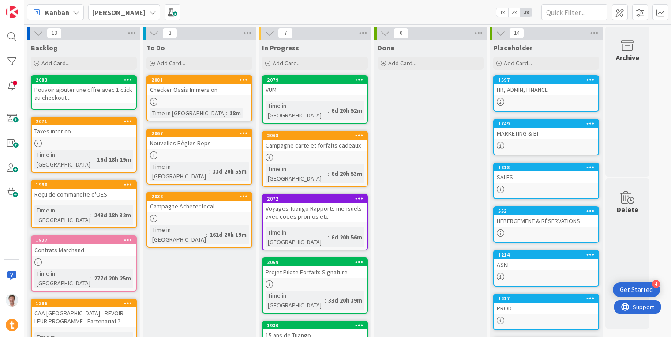
click at [537, 221] on div "HÉBERGEMENT & RÉSERVATIONS" at bounding box center [546, 220] width 104 height 11
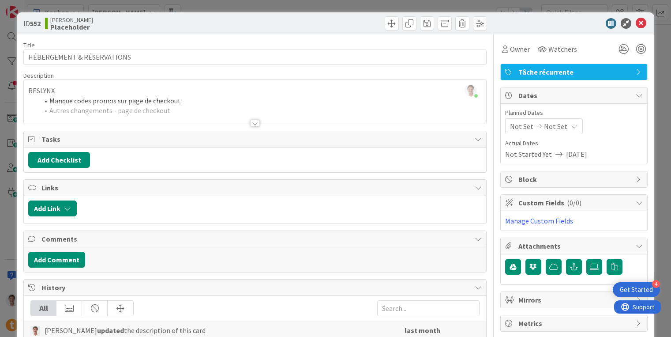
click at [251, 123] on div at bounding box center [255, 123] width 10 height 7
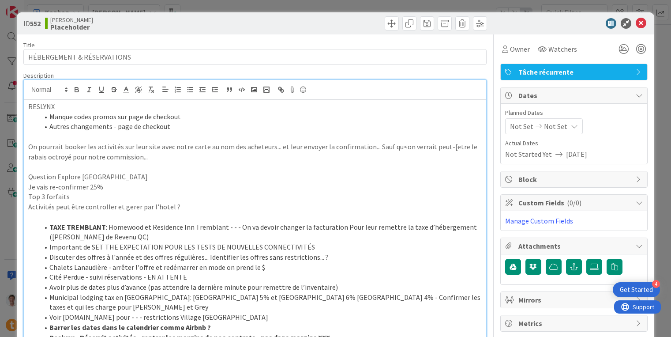
click at [188, 126] on li "Autres changements - page de checkout" at bounding box center [260, 126] width 443 height 10
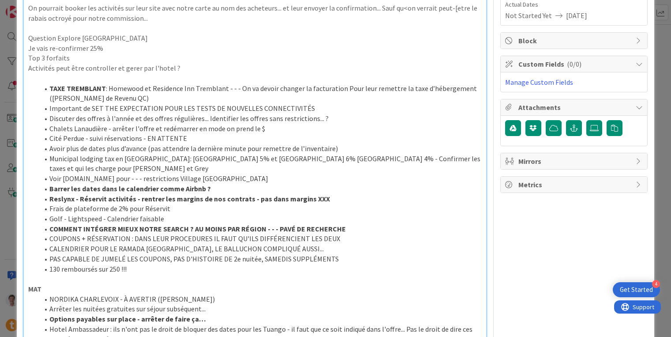
scroll to position [147, 0]
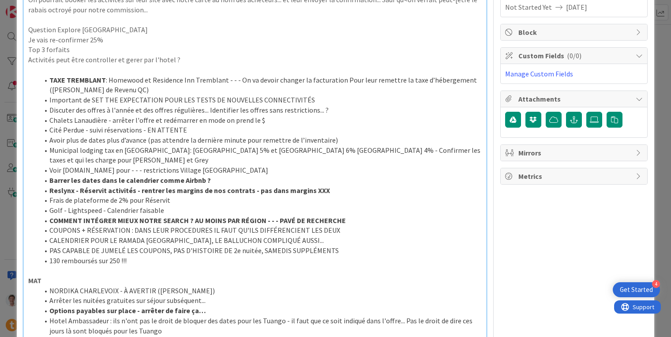
click at [163, 255] on li "130 remboursés sur 250 !!!" at bounding box center [260, 260] width 443 height 10
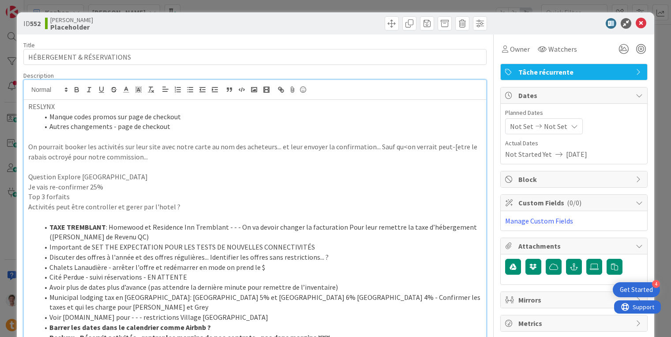
click at [184, 123] on li "Autres changements - page de checkout" at bounding box center [260, 126] width 443 height 10
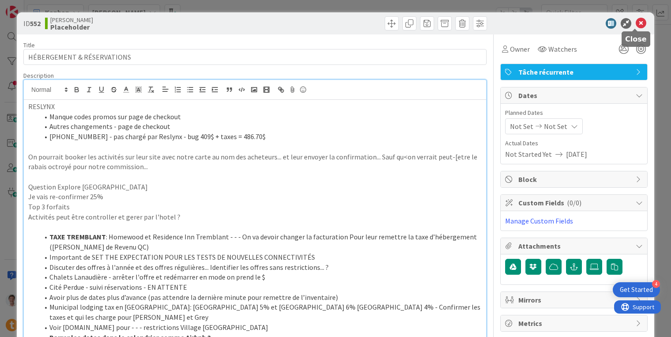
click at [636, 19] on icon at bounding box center [641, 23] width 11 height 11
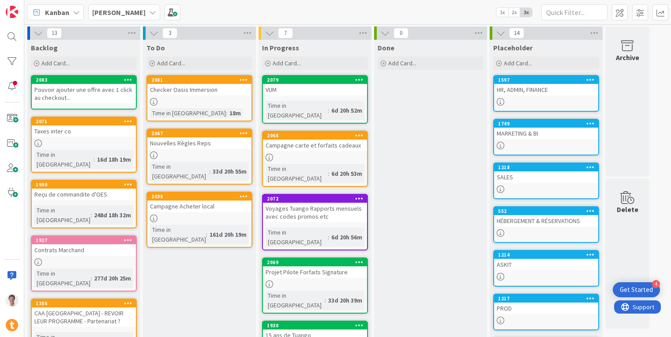
click at [310, 139] on div "Campagne carte et forfaits cadeaux" at bounding box center [315, 144] width 104 height 11
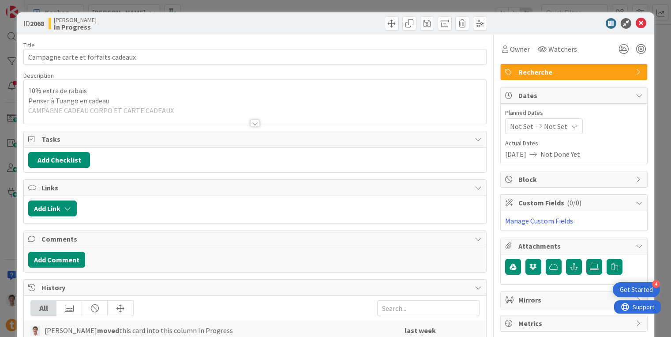
click at [251, 120] on div at bounding box center [255, 123] width 10 height 7
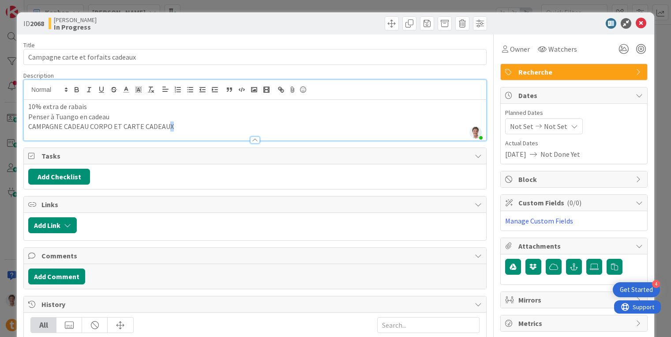
drag, startPoint x: 164, startPoint y: 124, endPoint x: 173, endPoint y: 123, distance: 9.7
click at [173, 123] on p "CAMPAGNE CADEAU CORPO ET CARTE CADEAUX" at bounding box center [255, 126] width 454 height 10
click at [180, 124] on p "CAMPAGNE CADEAU CORPO ET CARTE CADEAUX" at bounding box center [255, 126] width 454 height 10
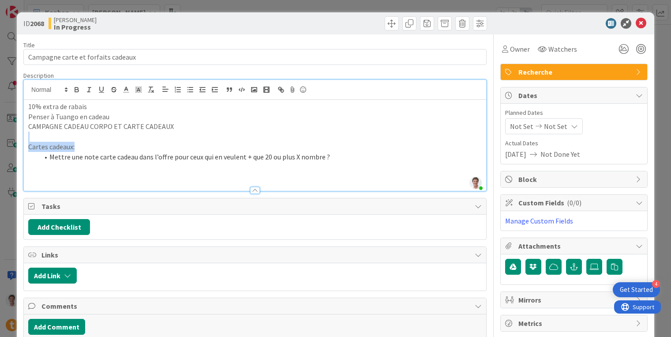
drag, startPoint x: 102, startPoint y: 146, endPoint x: 32, endPoint y: 132, distance: 71.1
click at [32, 132] on div "10% extra de rabais Penser à Tuango en cadeau CAMPAGNE CADEAU CORPO ET CARTE CA…" at bounding box center [255, 145] width 462 height 91
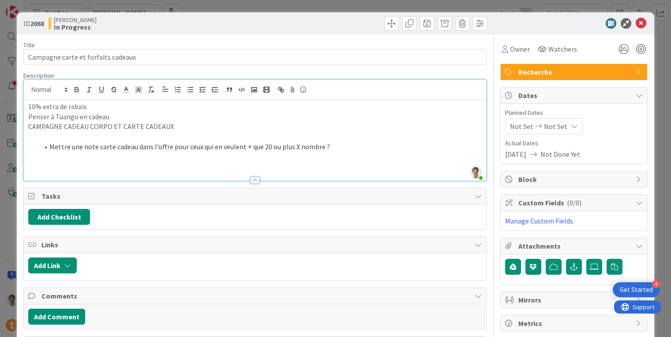
click at [357, 145] on li "Mettre une note carte cadeau dans l’offre pour ceux qui en veulent + que 20 ou …" at bounding box center [260, 147] width 443 height 10
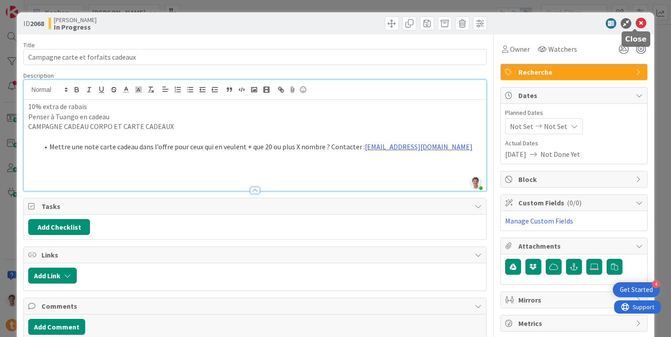
click at [636, 23] on icon at bounding box center [641, 23] width 11 height 11
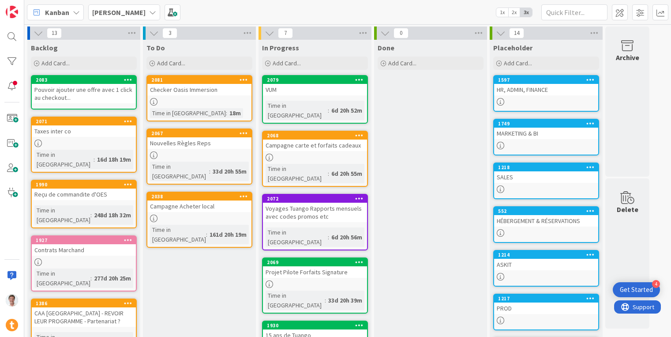
click at [188, 142] on div "Nouvelles Règles Reps" at bounding box center [199, 142] width 104 height 11
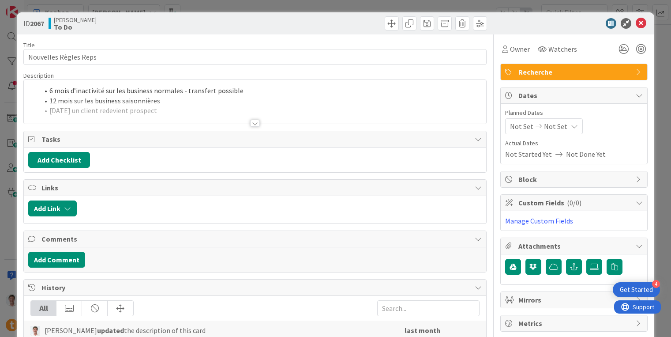
click at [162, 112] on div at bounding box center [255, 112] width 462 height 23
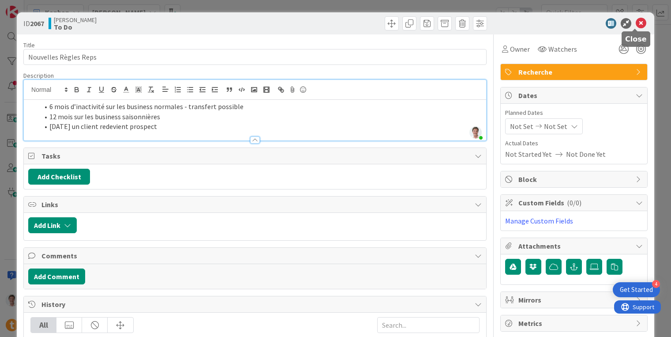
click at [636, 20] on icon at bounding box center [641, 23] width 11 height 11
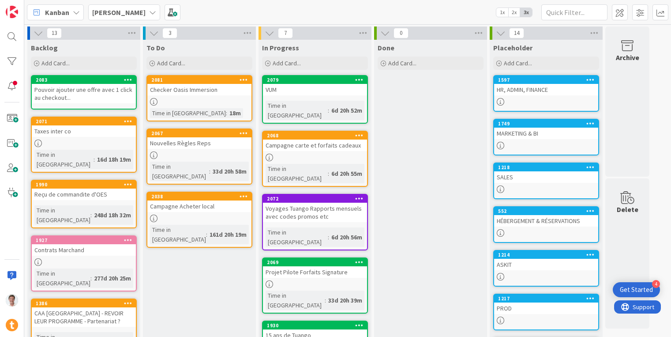
click at [195, 149] on link "2067 Nouvelles Règles Reps Time in Column : 33d 20h 58m" at bounding box center [199, 156] width 106 height 56
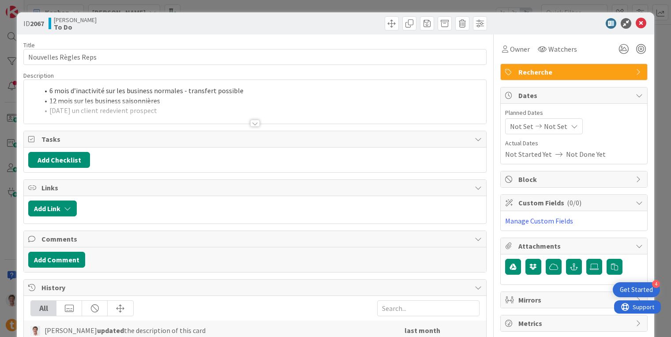
click at [162, 106] on div at bounding box center [255, 112] width 462 height 23
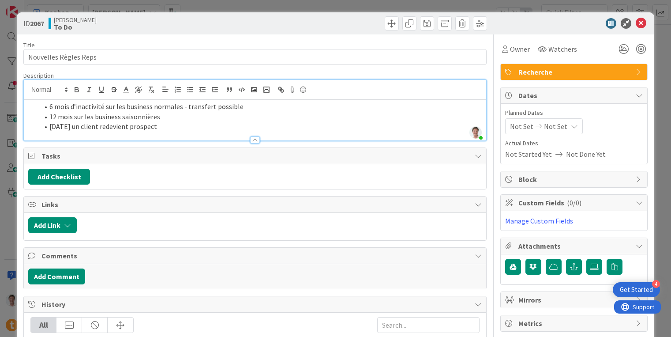
click at [225, 124] on li "Après 5 ans un client redevient prospect" at bounding box center [260, 126] width 443 height 10
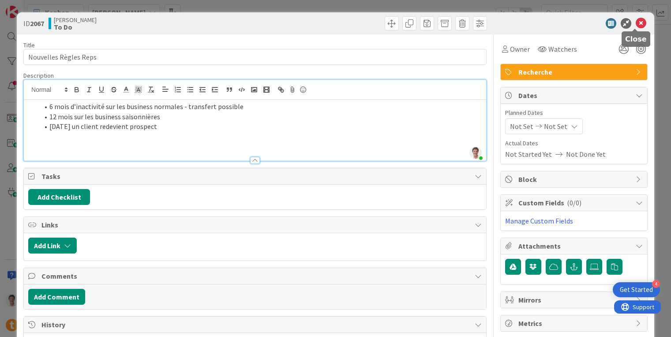
click at [636, 21] on icon at bounding box center [641, 23] width 11 height 11
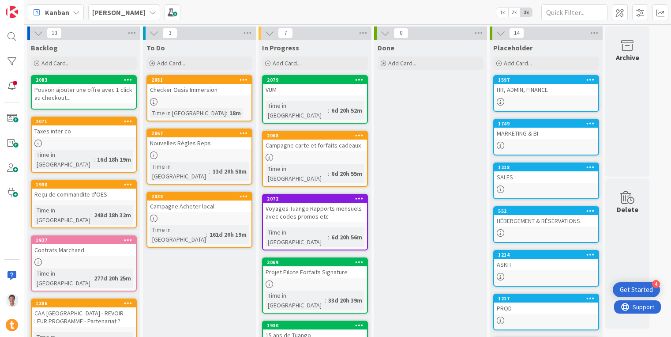
click at [66, 244] on div "Contrats Marchand" at bounding box center [84, 249] width 104 height 11
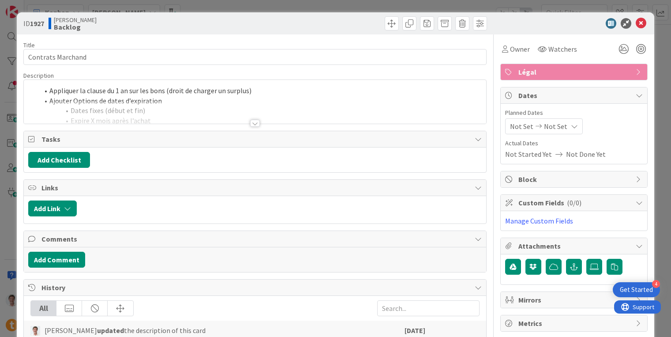
click at [184, 105] on div at bounding box center [255, 112] width 462 height 23
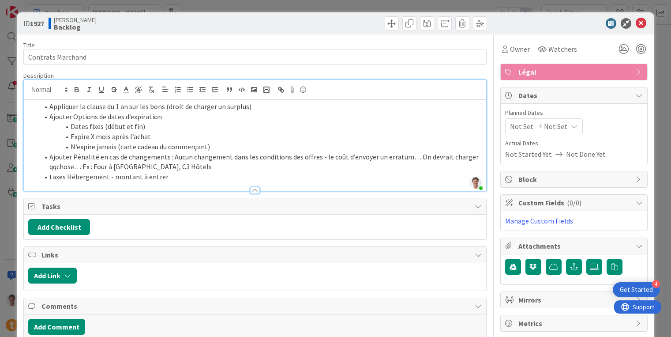
click at [182, 176] on li "taxes Hébergement - montant à entrer" at bounding box center [260, 177] width 443 height 10
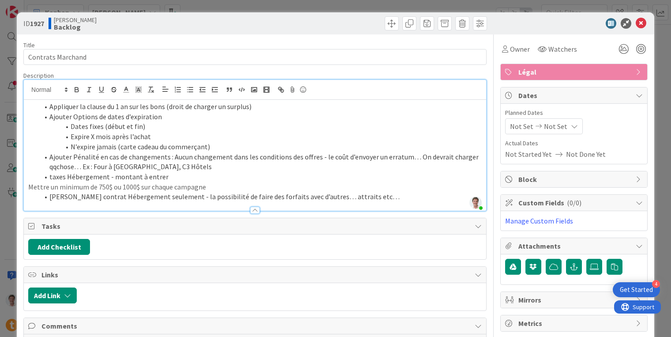
click at [26, 188] on div "Appliquer la clause du 1 an sur les bons (droit de charger un surplus) Ajouter …" at bounding box center [255, 155] width 462 height 111
click at [636, 23] on icon at bounding box center [641, 23] width 11 height 11
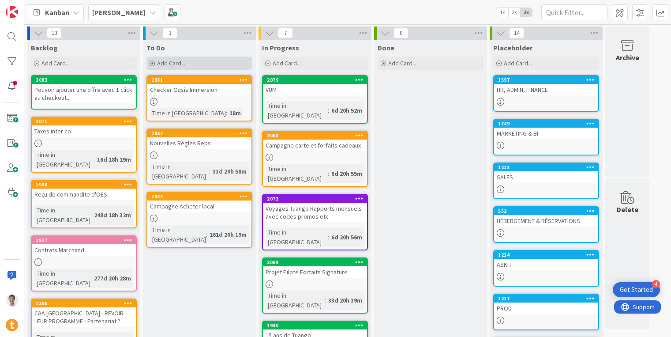
click at [202, 66] on div "Add Card..." at bounding box center [199, 62] width 106 height 13
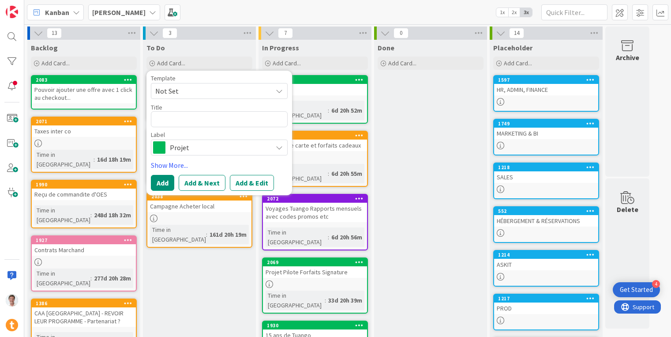
click at [230, 152] on span "Projet" at bounding box center [219, 147] width 98 height 12
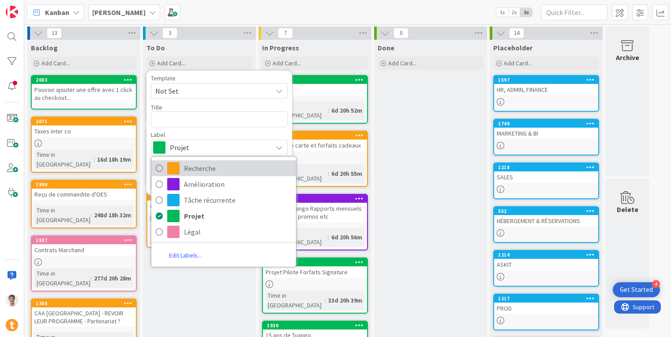
click at [215, 168] on span "Recherche" at bounding box center [238, 167] width 108 height 13
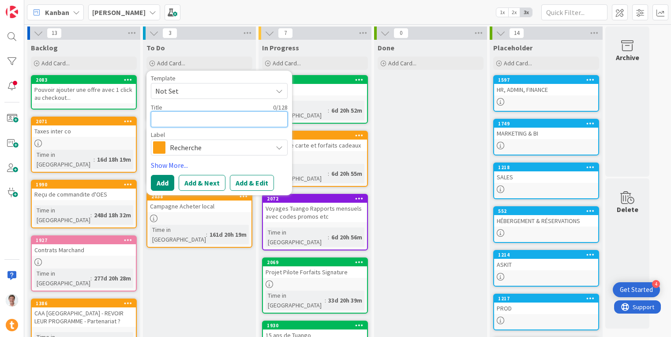
click at [195, 124] on textarea at bounding box center [219, 119] width 137 height 16
paste textarea "Regarder pour la certification ARF eco - revenir à Liz"
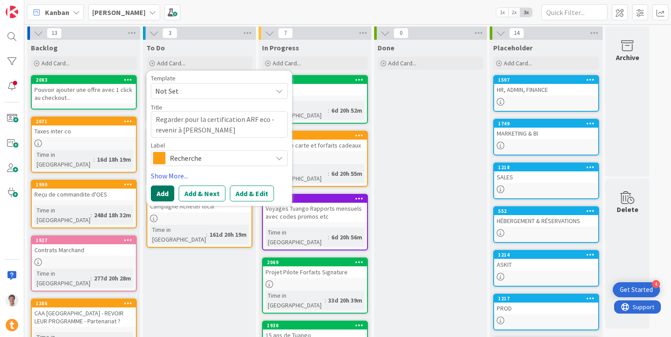
click at [160, 191] on button "Add" at bounding box center [162, 193] width 23 height 16
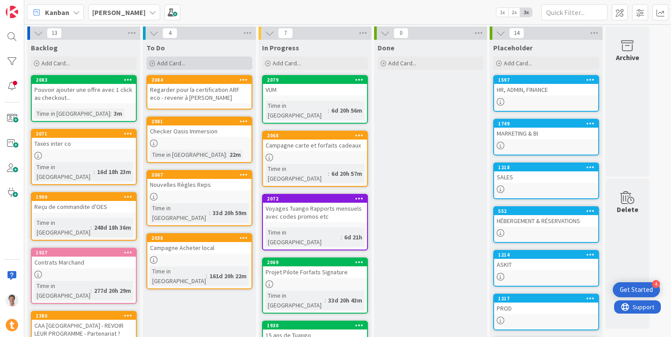
click at [179, 64] on span "Add Card..." at bounding box center [171, 63] width 28 height 8
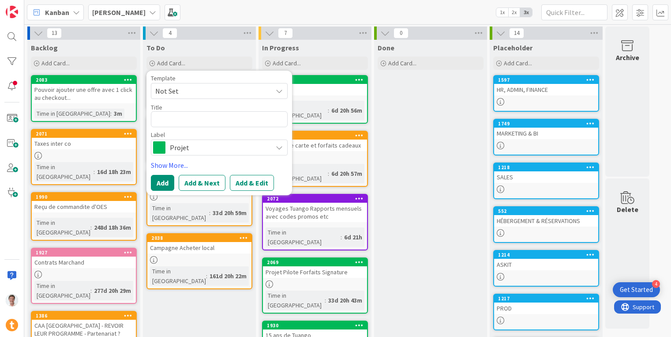
click at [213, 143] on span "Projet" at bounding box center [219, 147] width 98 height 12
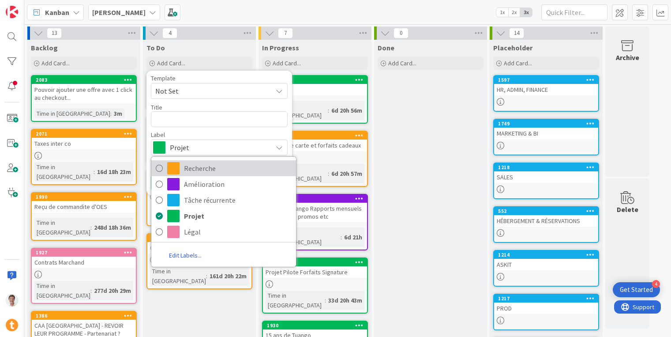
click at [197, 169] on span "Recherche" at bounding box center [238, 167] width 108 height 13
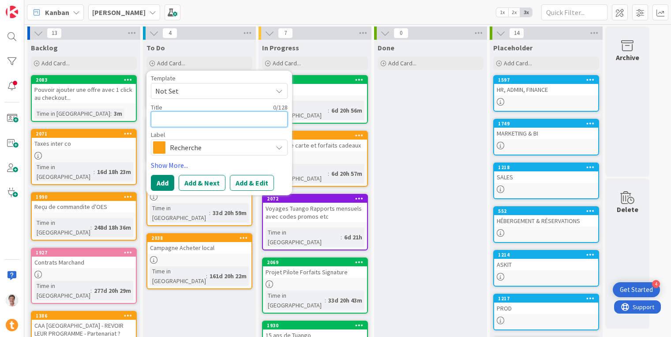
click at [196, 116] on textarea at bounding box center [219, 119] width 137 height 16
paste textarea "Transférer des prospects et clients de Julie aux autres"
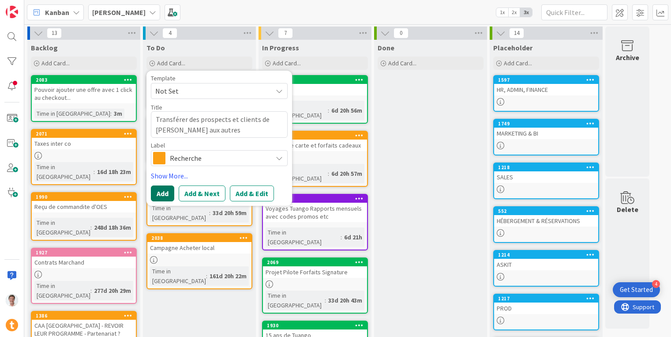
click at [164, 190] on button "Add" at bounding box center [162, 193] width 23 height 16
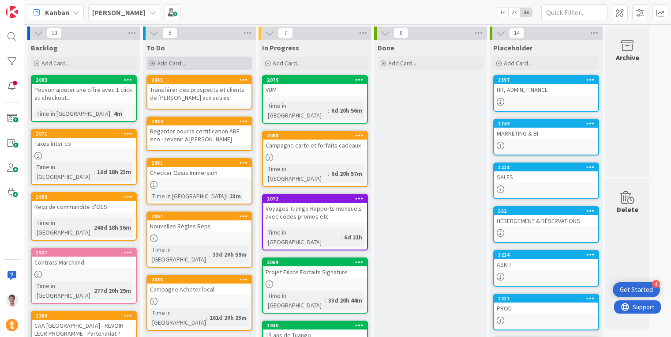
click at [165, 62] on span "Add Card..." at bounding box center [171, 63] width 28 height 8
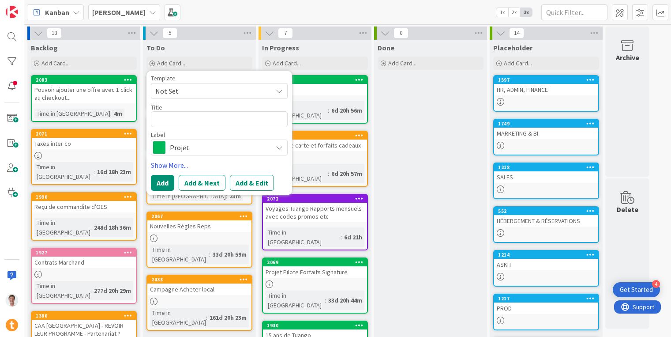
click at [207, 154] on div "Projet" at bounding box center [219, 147] width 137 height 16
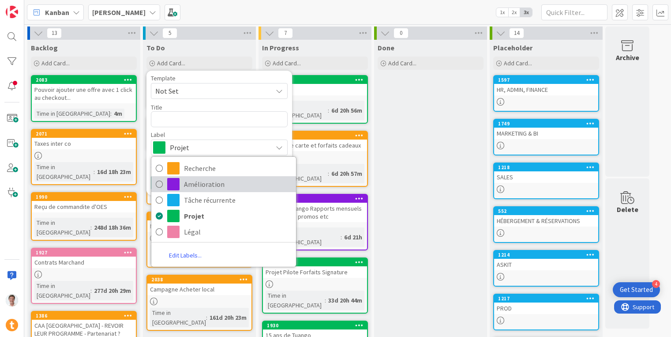
click at [198, 180] on span "Amélioration" at bounding box center [238, 183] width 108 height 13
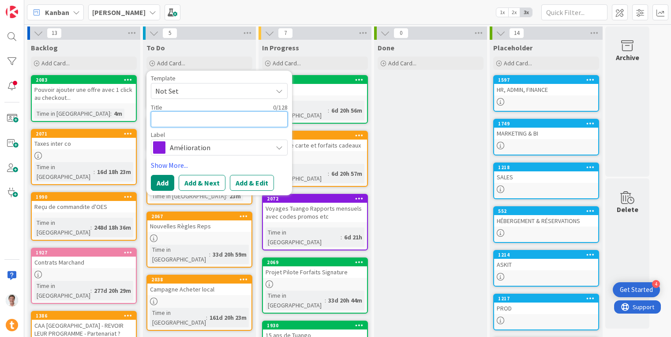
click at [212, 114] on textarea at bounding box center [219, 119] width 137 height 16
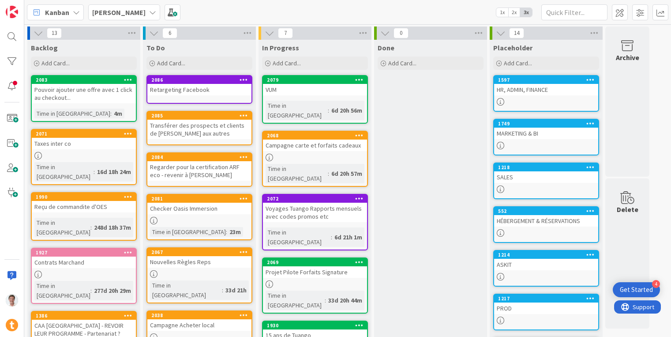
click at [189, 89] on div "Retargeting Facebook" at bounding box center [199, 89] width 104 height 11
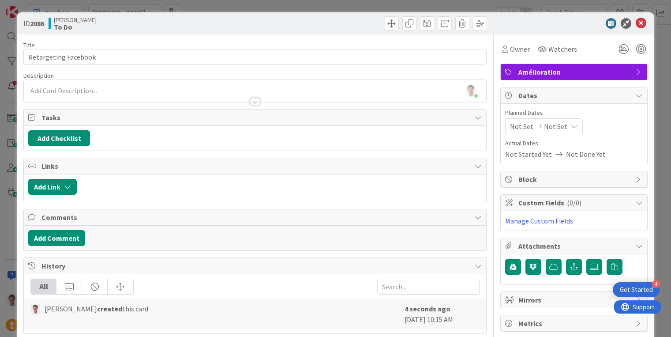
click at [133, 94] on div at bounding box center [255, 97] width 462 height 9
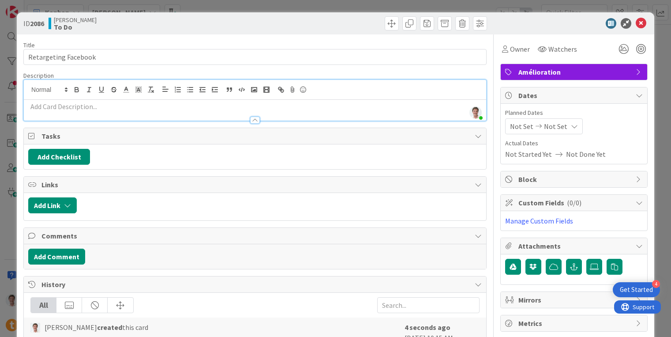
click at [110, 108] on p at bounding box center [255, 106] width 454 height 10
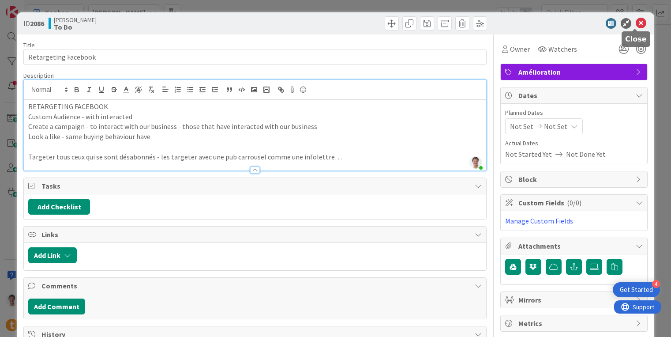
click at [638, 25] on icon at bounding box center [641, 23] width 11 height 11
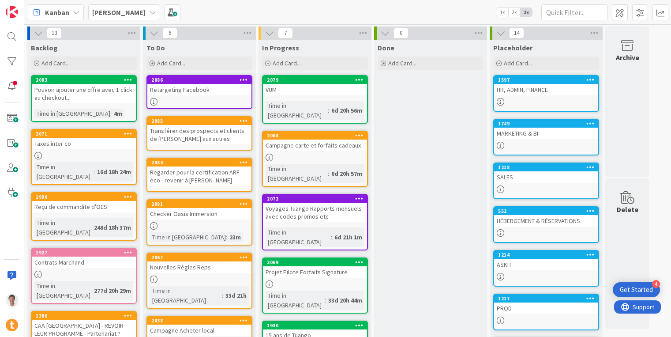
click at [518, 131] on div "MARKETING & BI" at bounding box center [546, 133] width 104 height 11
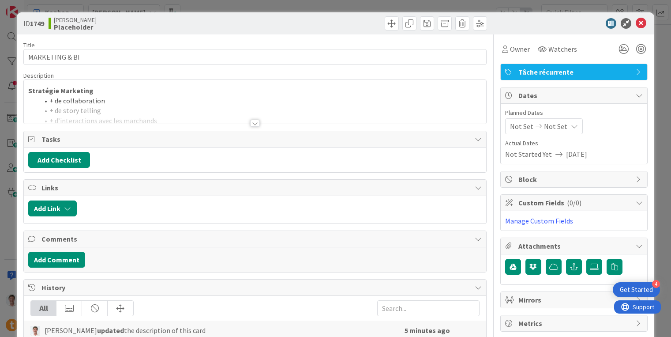
click at [178, 109] on div at bounding box center [255, 112] width 462 height 23
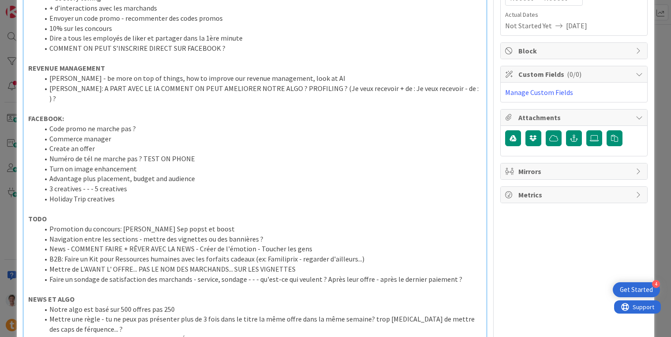
scroll to position [168, 0]
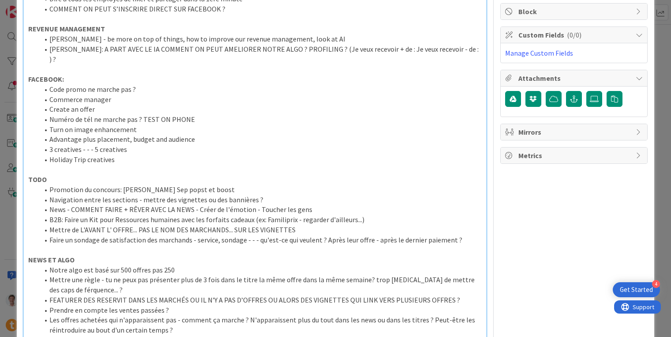
click at [49, 184] on span at bounding box center [49, 189] width 0 height 10
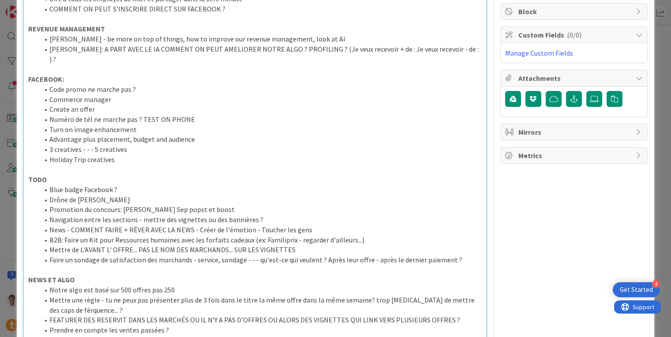
scroll to position [0, 0]
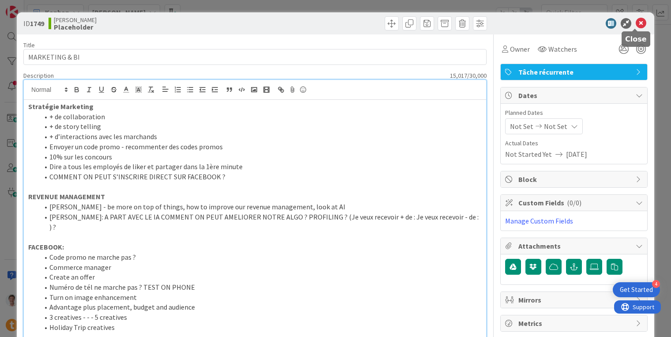
click at [638, 25] on icon at bounding box center [641, 23] width 11 height 11
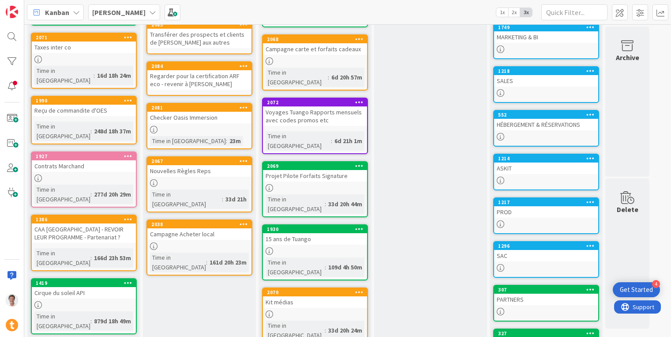
scroll to position [182, 0]
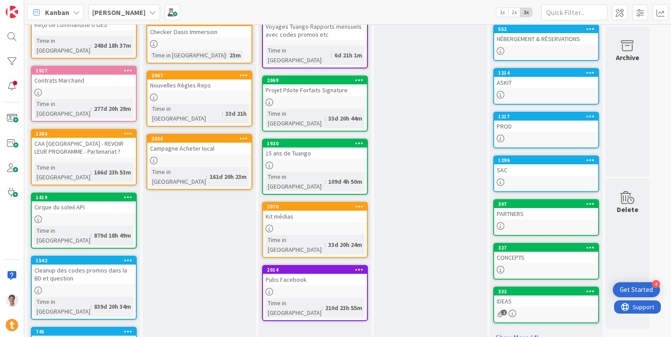
click at [525, 174] on div "SAC" at bounding box center [546, 169] width 104 height 11
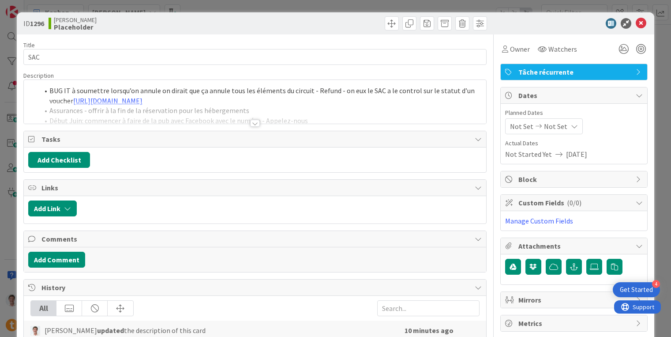
click at [114, 113] on div at bounding box center [255, 112] width 462 height 23
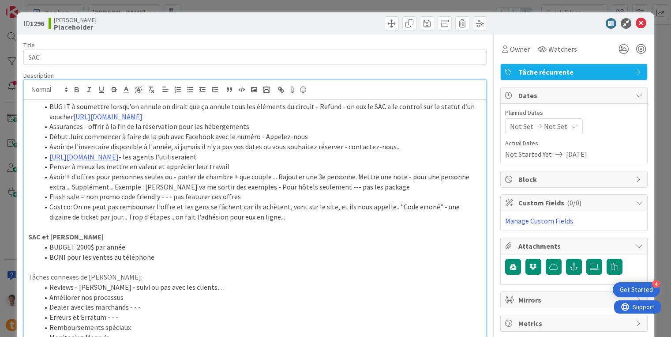
click at [296, 218] on li "Costco: On ne peut pas rembourser l'offre et les gens se fâchent car ils achète…" at bounding box center [260, 212] width 443 height 20
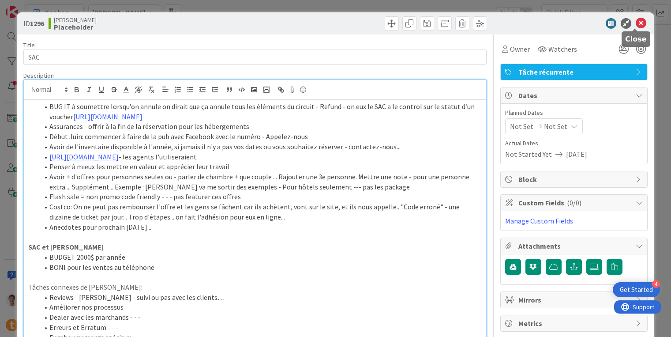
click at [636, 22] on icon at bounding box center [641, 23] width 11 height 11
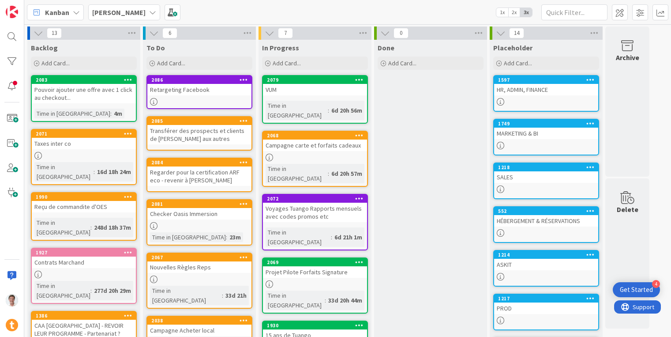
click at [302, 266] on div "Projet Pilote Forfaits Signature" at bounding box center [315, 271] width 104 height 11
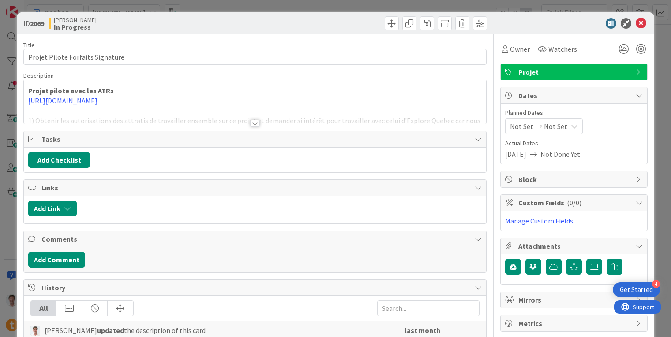
click at [228, 115] on div at bounding box center [255, 112] width 462 height 23
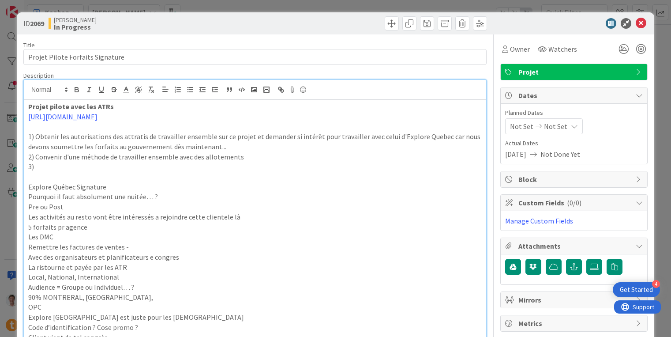
click at [64, 174] on p at bounding box center [255, 177] width 454 height 10
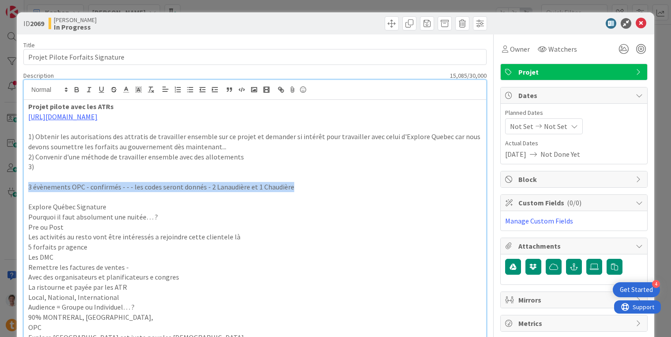
drag, startPoint x: 307, startPoint y: 184, endPoint x: 22, endPoint y: 186, distance: 284.6
click at [76, 90] on icon "button" at bounding box center [77, 90] width 8 height 8
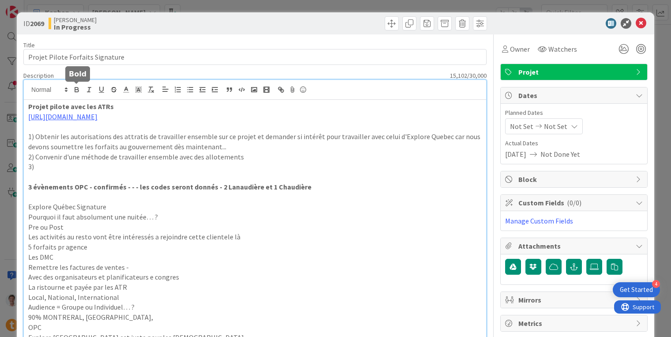
click at [98, 176] on p at bounding box center [255, 177] width 454 height 10
click at [636, 23] on icon at bounding box center [641, 23] width 11 height 11
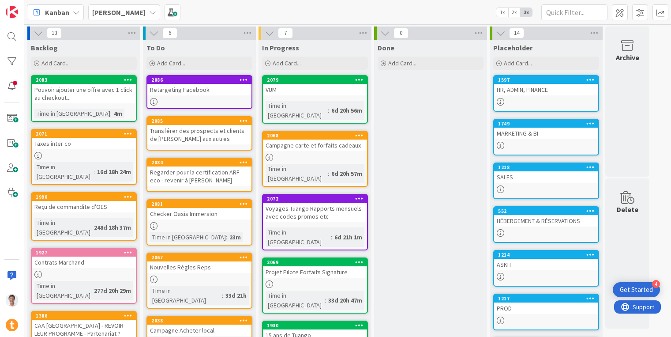
click at [539, 130] on div "MARKETING & BI" at bounding box center [546, 133] width 104 height 11
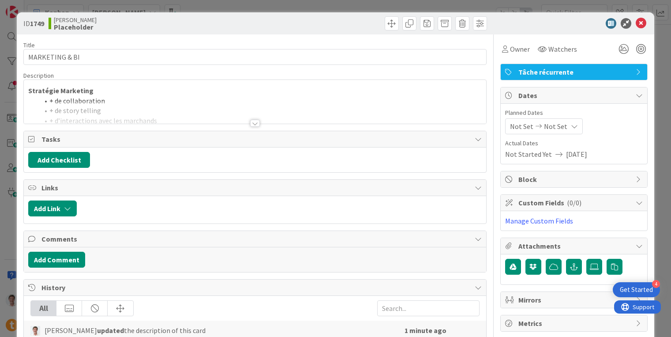
click at [195, 116] on div at bounding box center [255, 112] width 462 height 23
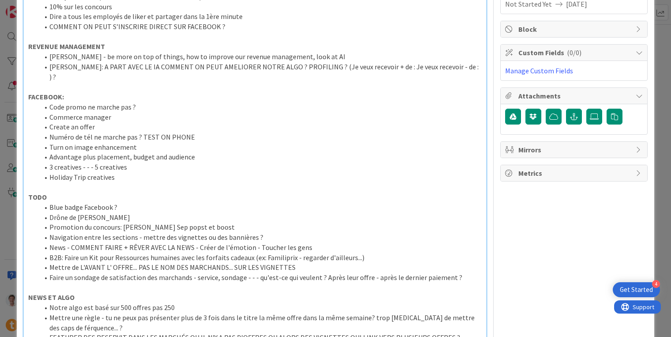
scroll to position [156, 0]
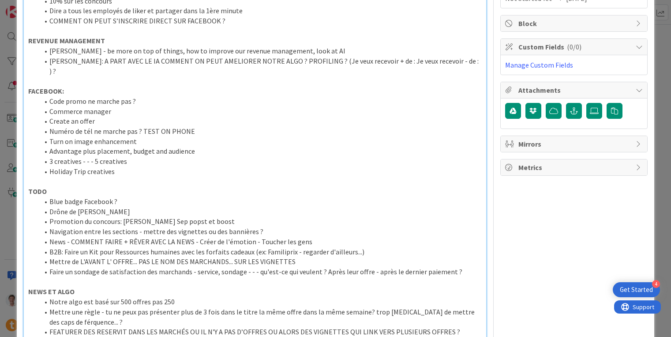
click at [49, 196] on li "Blue badge Facebook ?" at bounding box center [260, 201] width 443 height 10
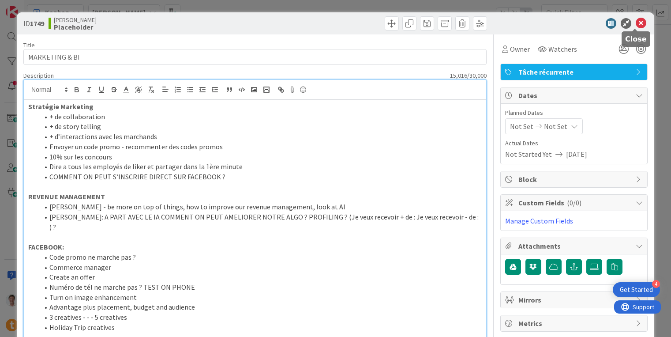
click at [636, 26] on icon at bounding box center [641, 23] width 11 height 11
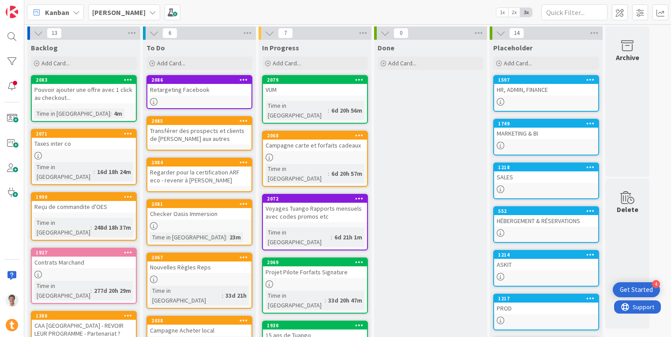
click at [103, 13] on b "Jerome" at bounding box center [118, 12] width 53 height 9
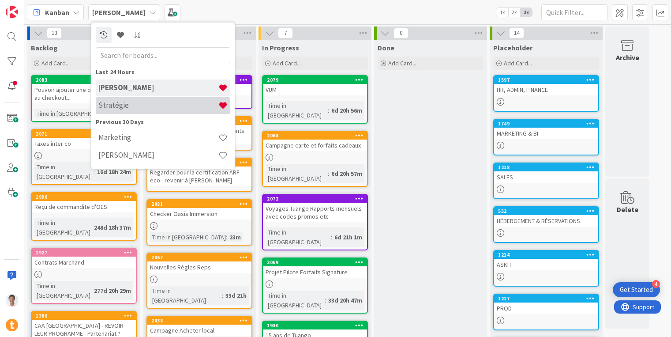
click at [124, 108] on h4 "Stratégie" at bounding box center [158, 105] width 120 height 9
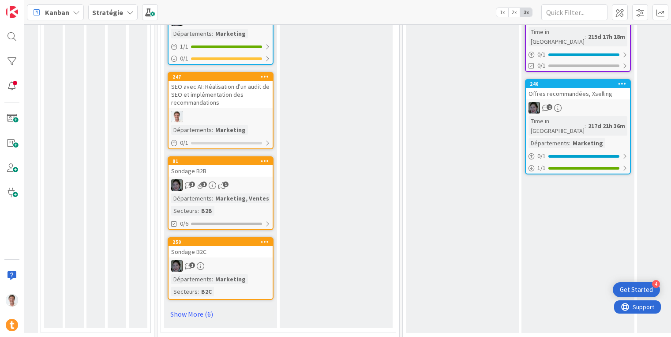
scroll to position [546, 264]
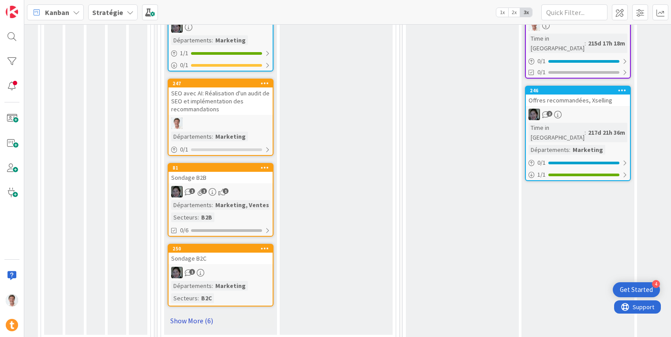
click at [193, 314] on link "Show More (6)" at bounding box center [221, 320] width 106 height 14
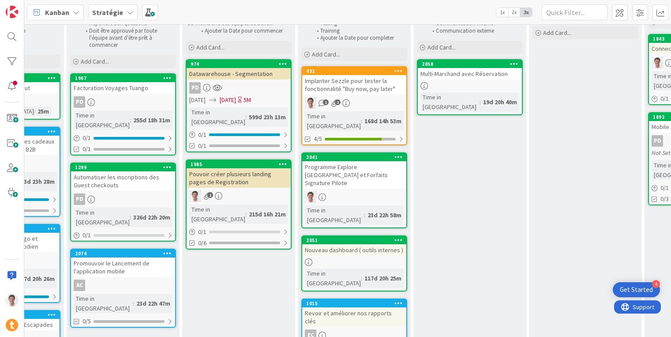
scroll to position [71, 836]
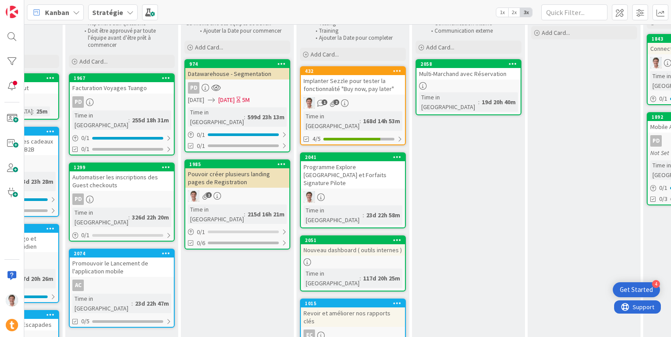
click at [340, 86] on div "Implanter Sezzle pour tester la fonctionnalité "Buy now, pay later"" at bounding box center [353, 84] width 104 height 19
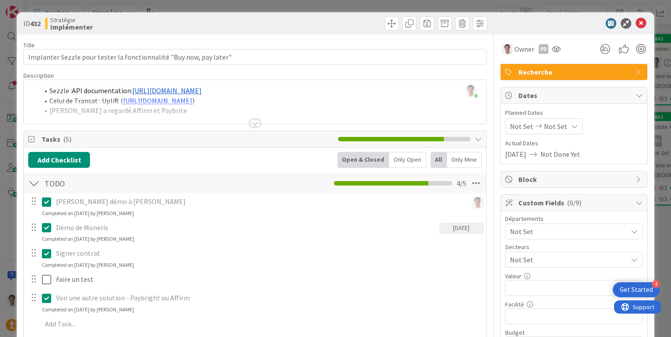
click at [558, 72] on span "Recherche" at bounding box center [574, 72] width 113 height 11
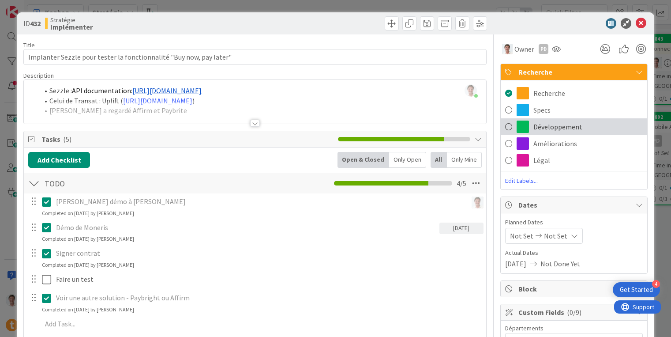
click at [550, 131] on span "Développement" at bounding box center [557, 126] width 49 height 11
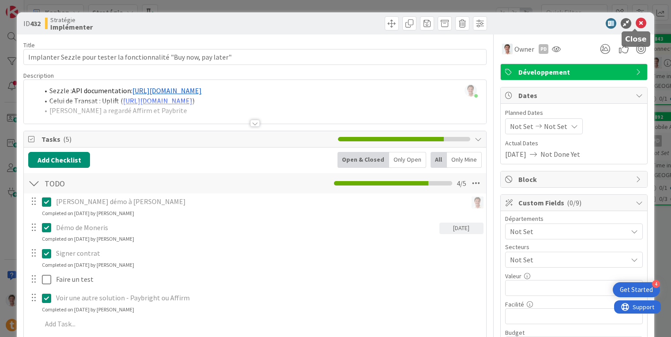
click at [636, 23] on icon at bounding box center [641, 23] width 11 height 11
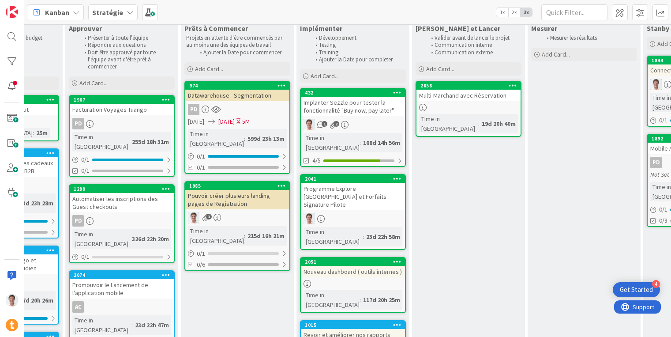
scroll to position [87, 836]
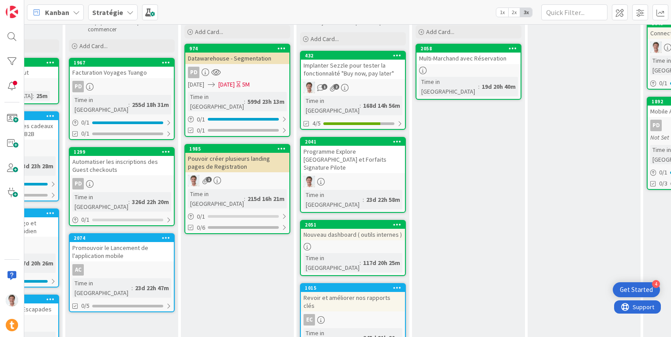
click at [342, 292] on div "Revoir et améliorer nos rapports clés" at bounding box center [353, 301] width 104 height 19
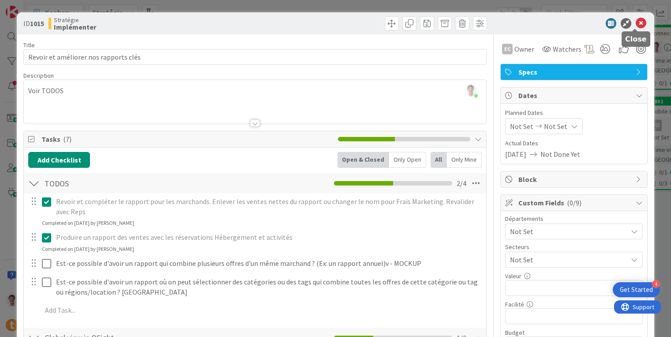
click at [638, 21] on icon at bounding box center [641, 23] width 11 height 11
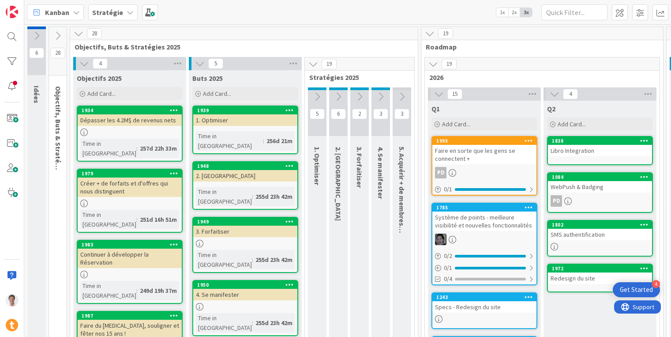
click at [116, 14] on b "Stratégie" at bounding box center [107, 12] width 31 height 9
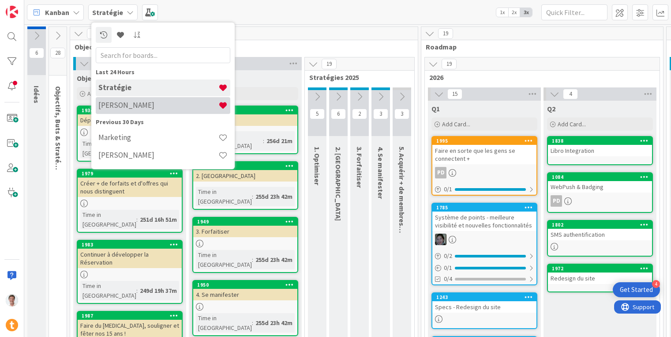
click at [120, 113] on div "Jerome" at bounding box center [163, 105] width 135 height 17
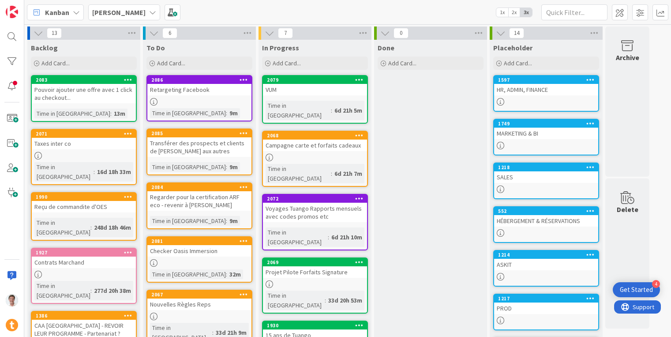
click at [510, 131] on div "MARKETING & BI" at bounding box center [546, 133] width 104 height 11
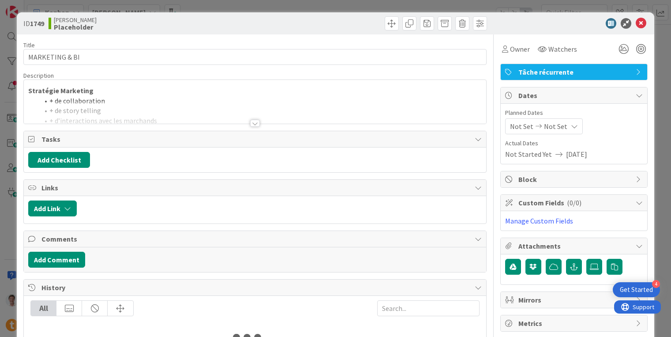
click at [180, 105] on div at bounding box center [255, 112] width 462 height 23
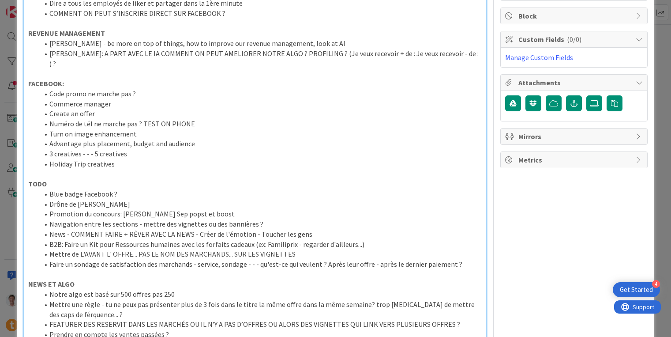
scroll to position [199, 0]
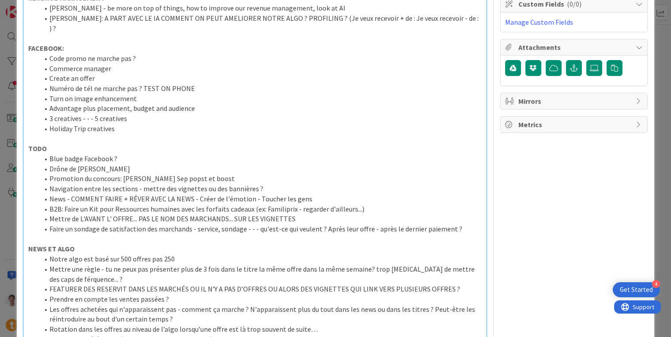
click at [79, 134] on p at bounding box center [255, 139] width 454 height 10
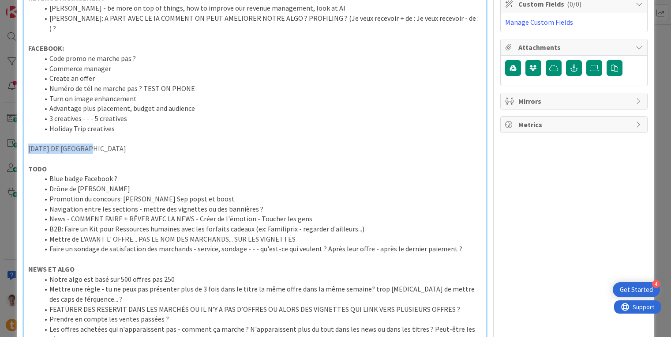
drag, startPoint x: 96, startPoint y: 142, endPoint x: 27, endPoint y: 140, distance: 68.9
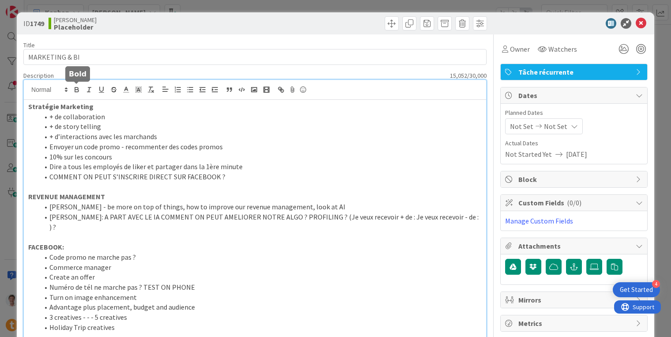
click at [80, 88] on icon "button" at bounding box center [77, 90] width 8 height 8
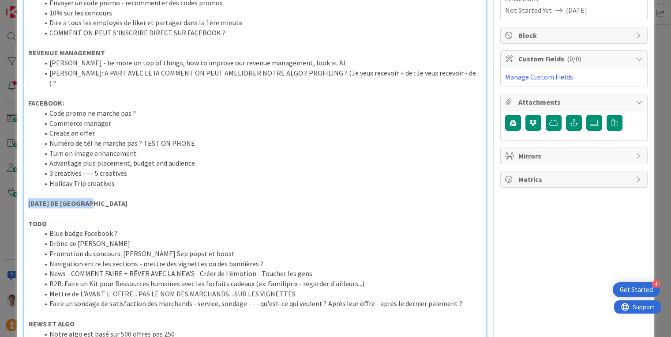
scroll to position [145, 0]
click at [106, 197] on p "CARNAVAL DE QUÉBEC" at bounding box center [255, 202] width 454 height 10
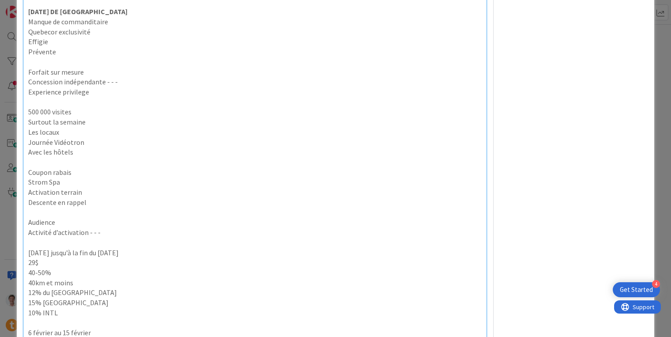
scroll to position [173, 0]
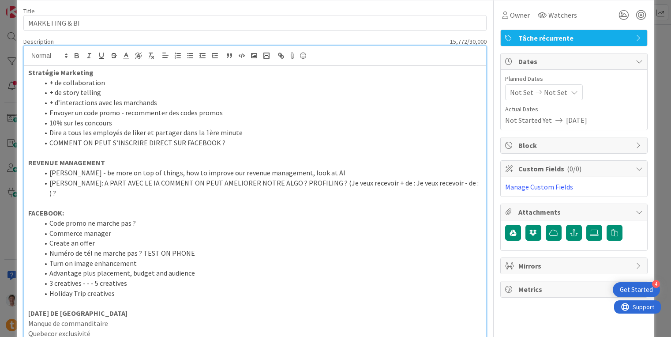
scroll to position [0, 0]
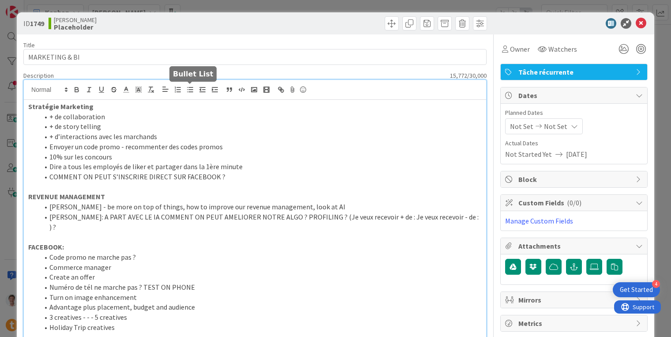
click at [190, 89] on icon "button" at bounding box center [190, 90] width 8 height 8
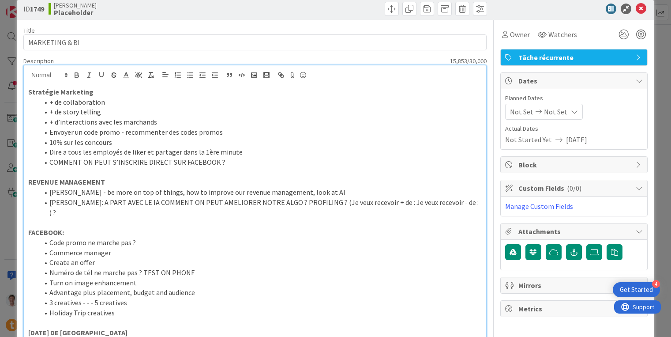
scroll to position [86, 0]
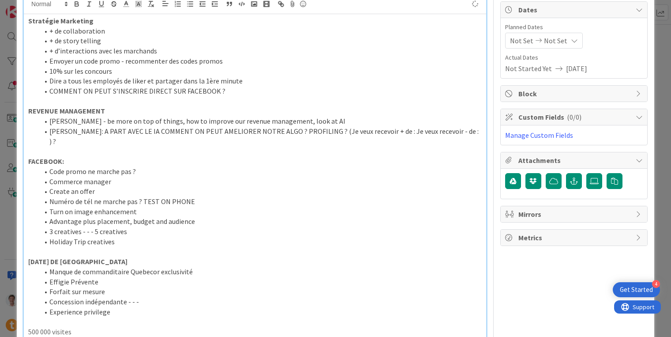
scroll to position [259, 0]
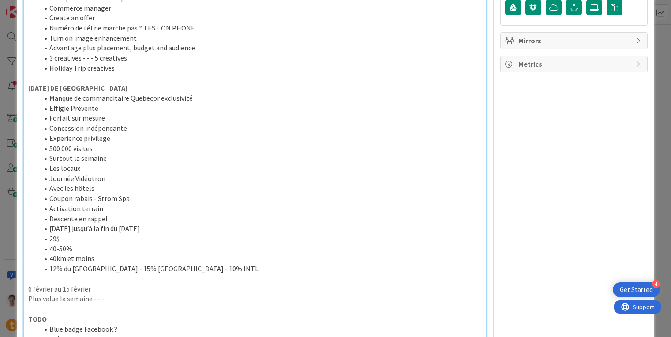
click at [45, 274] on p at bounding box center [255, 279] width 454 height 10
click at [29, 284] on p "6 février au 15 février" at bounding box center [255, 289] width 454 height 10
click at [121, 203] on li "Activation terrain" at bounding box center [260, 208] width 443 height 10
click at [132, 163] on li "Les locaux" at bounding box center [260, 168] width 443 height 10
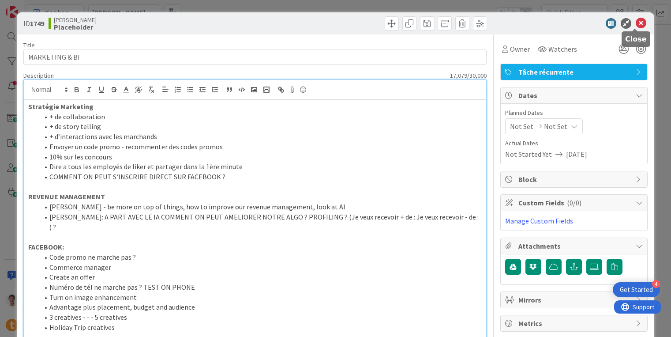
click at [636, 23] on icon at bounding box center [641, 23] width 11 height 11
